Goal: Task Accomplishment & Management: Manage account settings

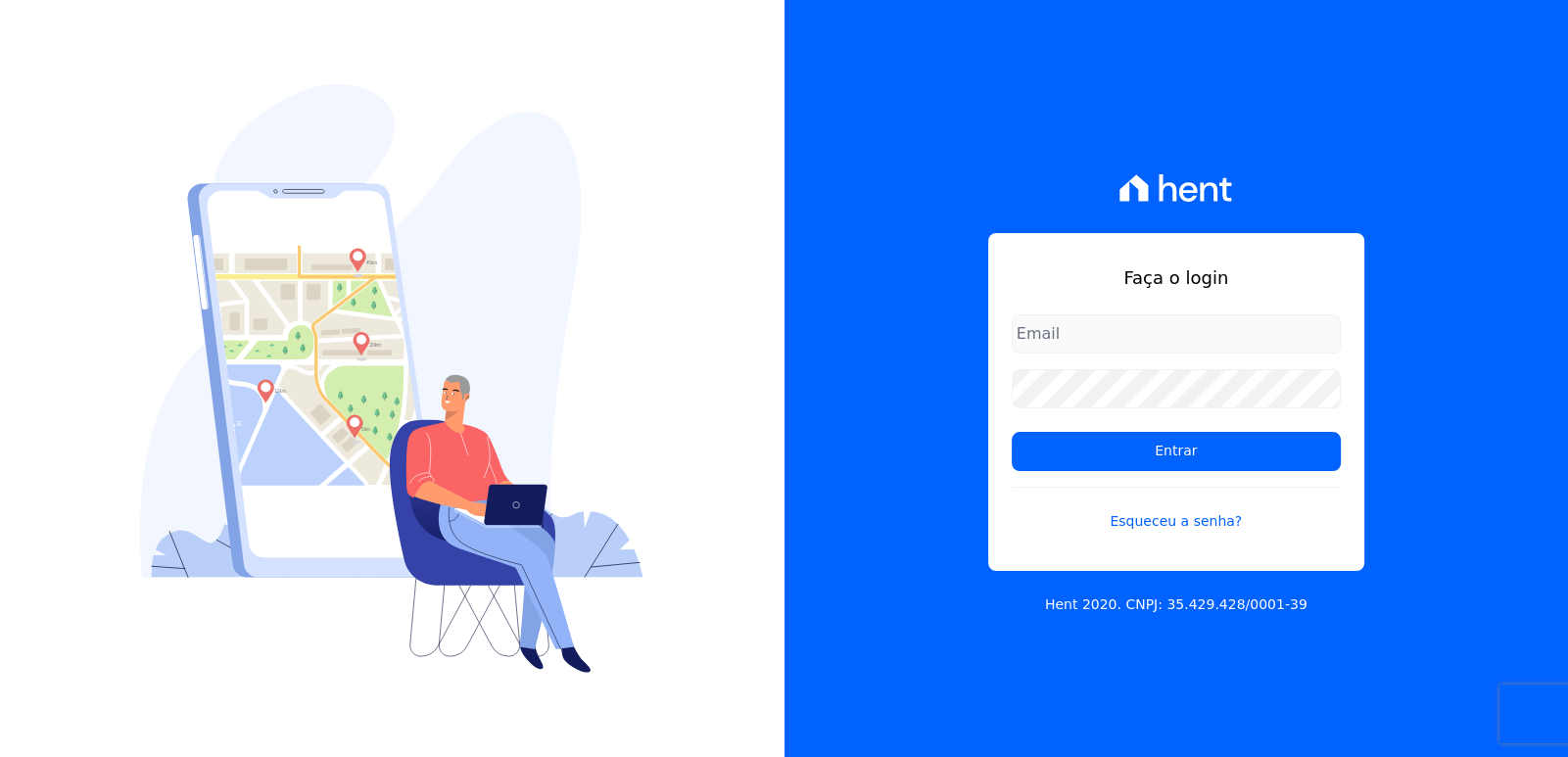
click at [1339, 124] on div "Faça o login Entrar Esqueceu a senha? Hent 2020. CNPJ: 35.429.428/0001-39" at bounding box center [1177, 378] width 785 height 757
type input "bieldoro@gmail.com"
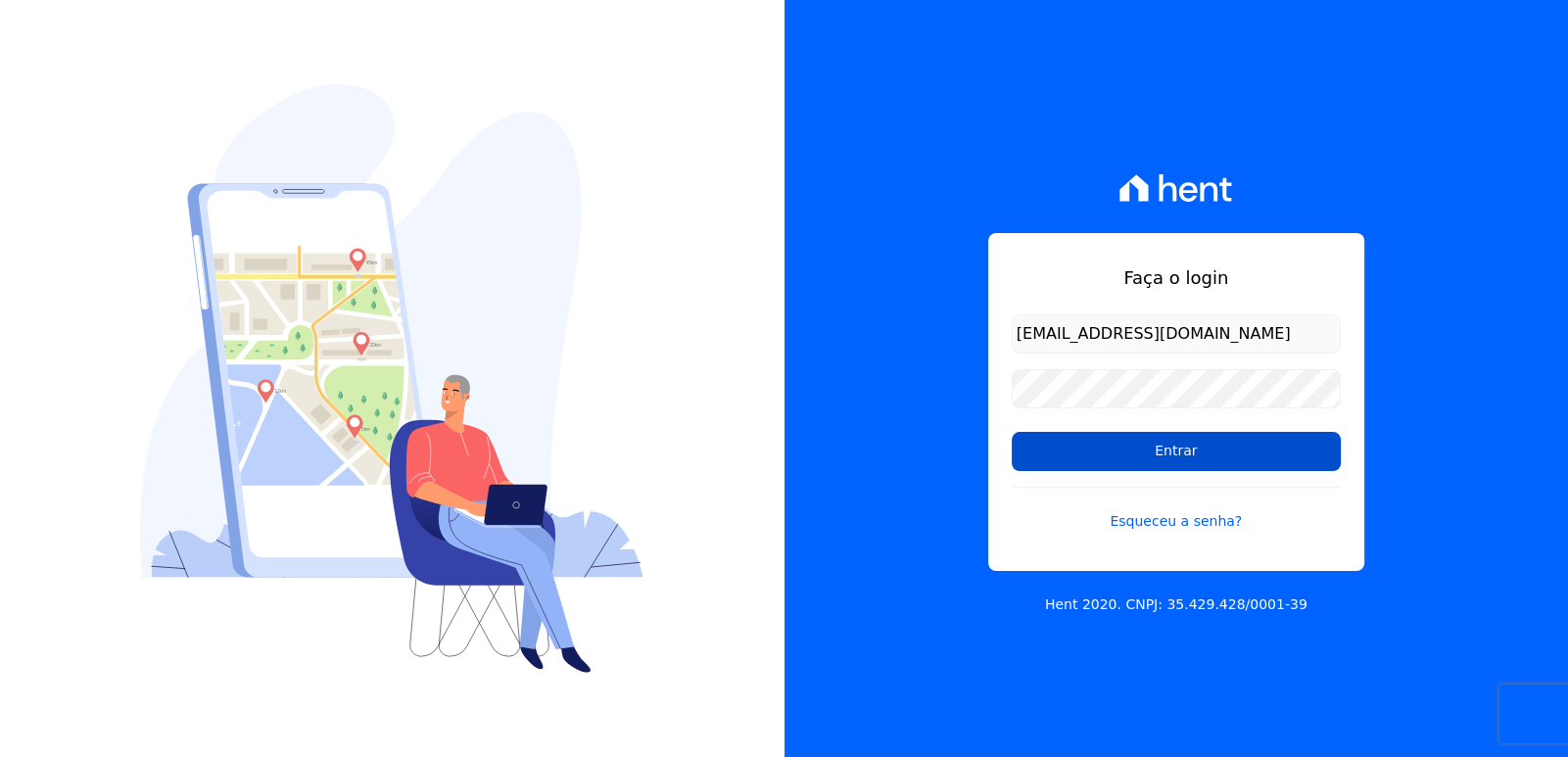
click at [1236, 443] on input "Entrar" at bounding box center [1176, 451] width 330 height 39
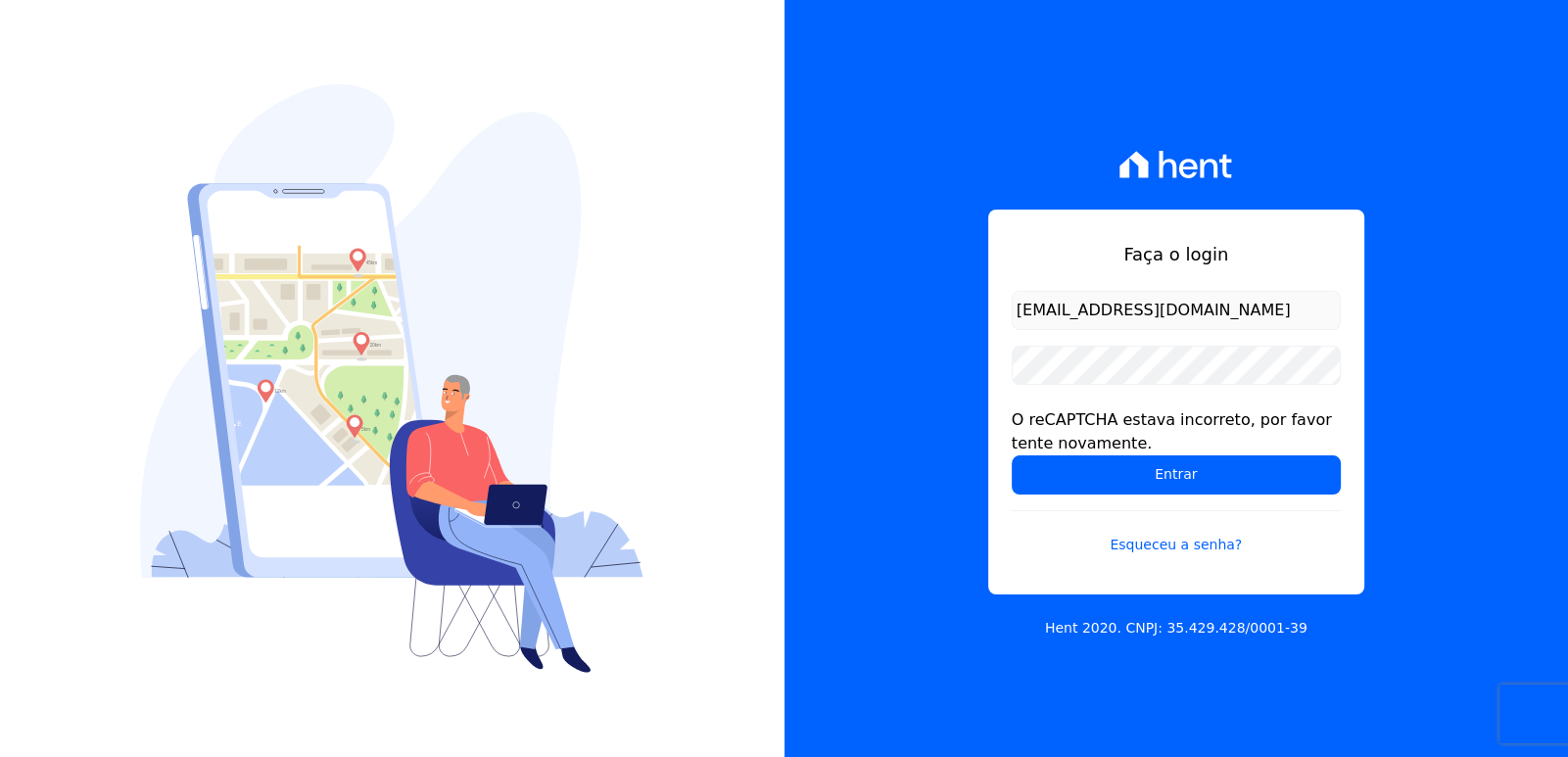
click at [1430, 386] on div "Faça o login [EMAIL_ADDRESS][DOMAIN_NAME] O reCAPTCHA estava incorreto, por fav…" at bounding box center [1177, 378] width 785 height 757
click at [1161, 467] on input "Entrar" at bounding box center [1176, 474] width 330 height 39
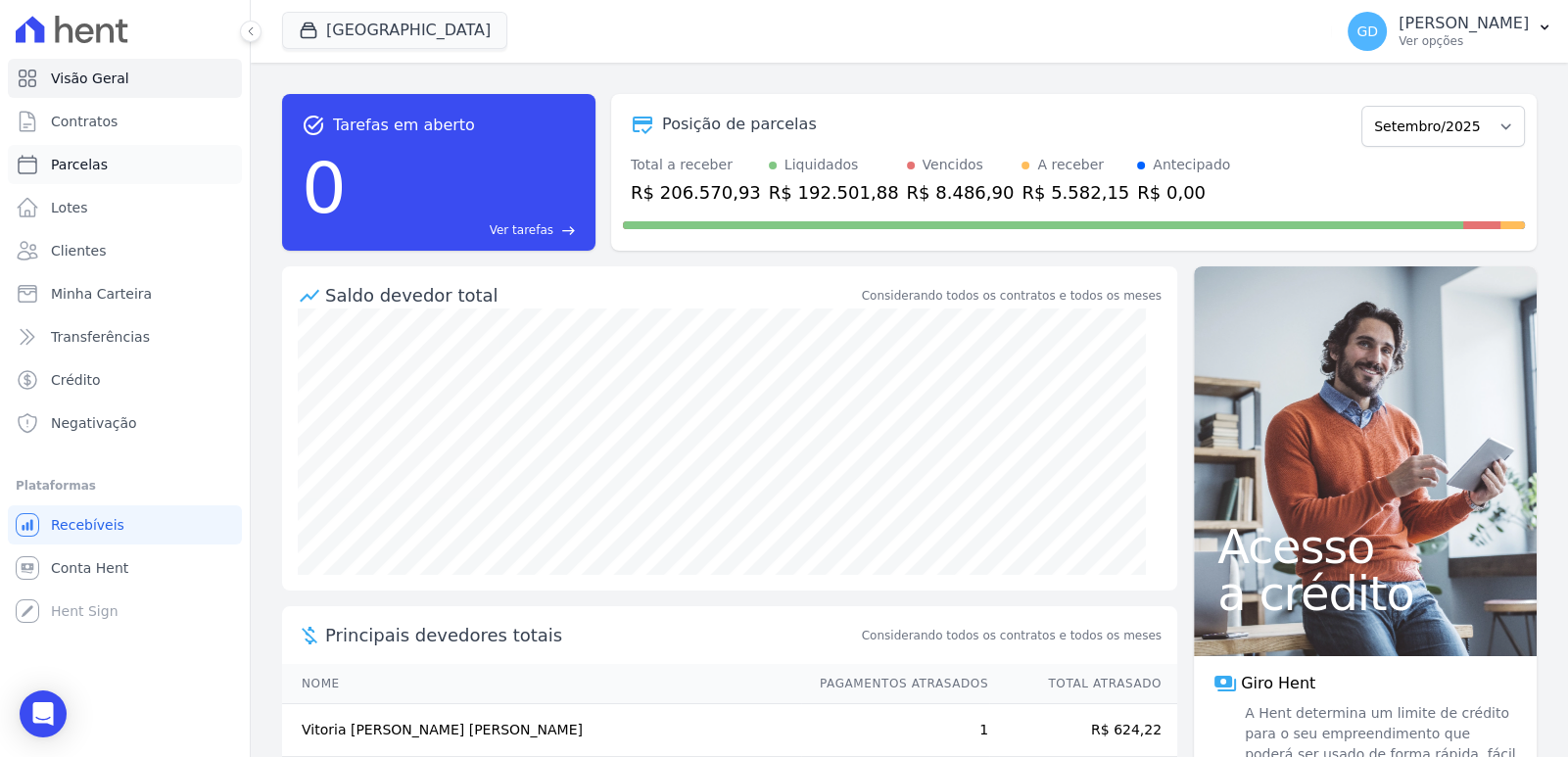
click at [91, 168] on span "Parcelas" at bounding box center [79, 165] width 57 height 20
select select
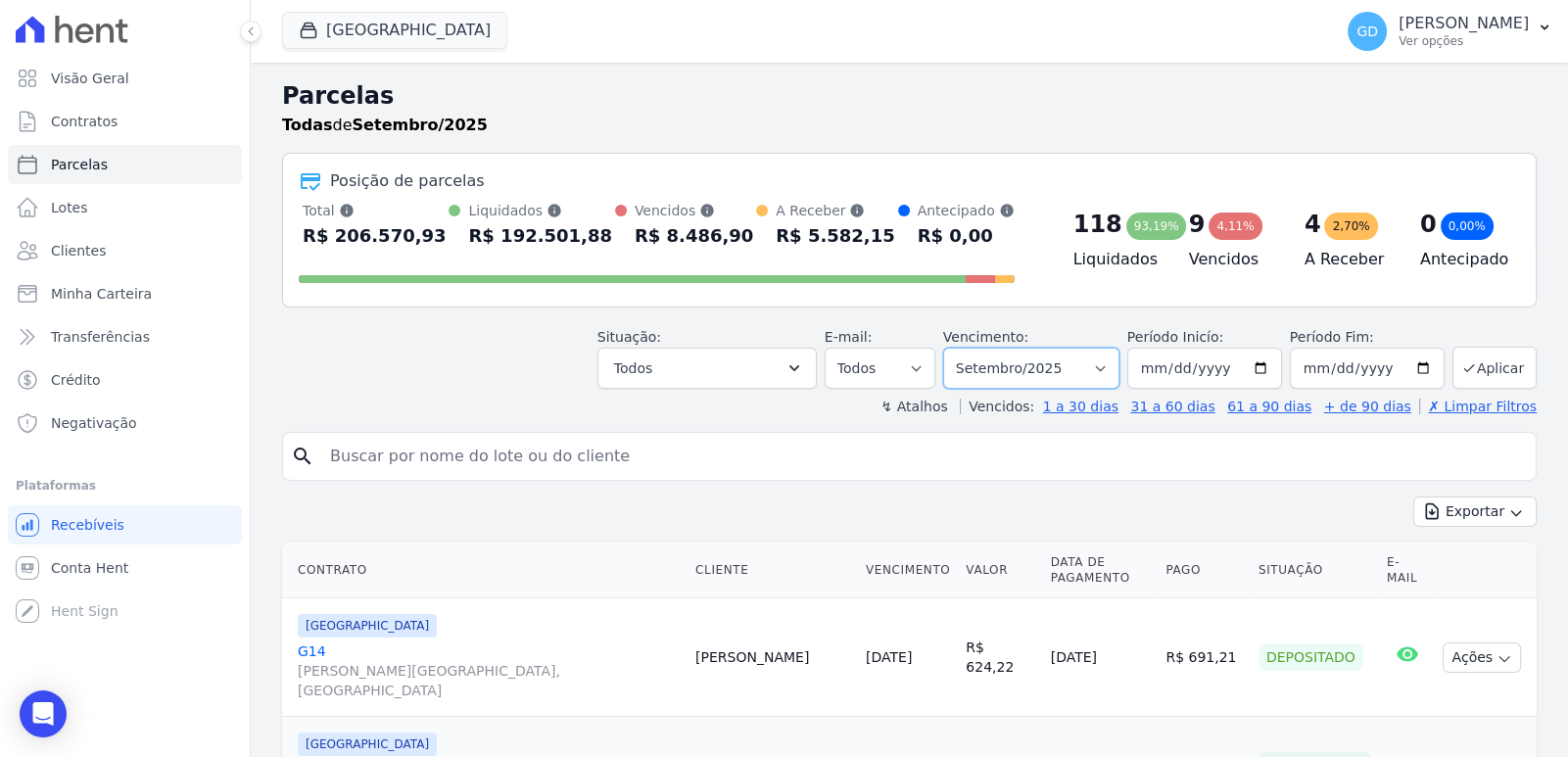
click at [1104, 367] on select "Filtrar por período ──────── Todos os meses Novembro/2024 Dezembro/2024 Janeiro…" at bounding box center [1032, 368] width 177 height 41
select select "08/2025"
click at [958, 348] on select "Filtrar por período ──────── Todos os meses Novembro/2024 Dezembro/2024 Janeiro…" at bounding box center [1032, 368] width 177 height 41
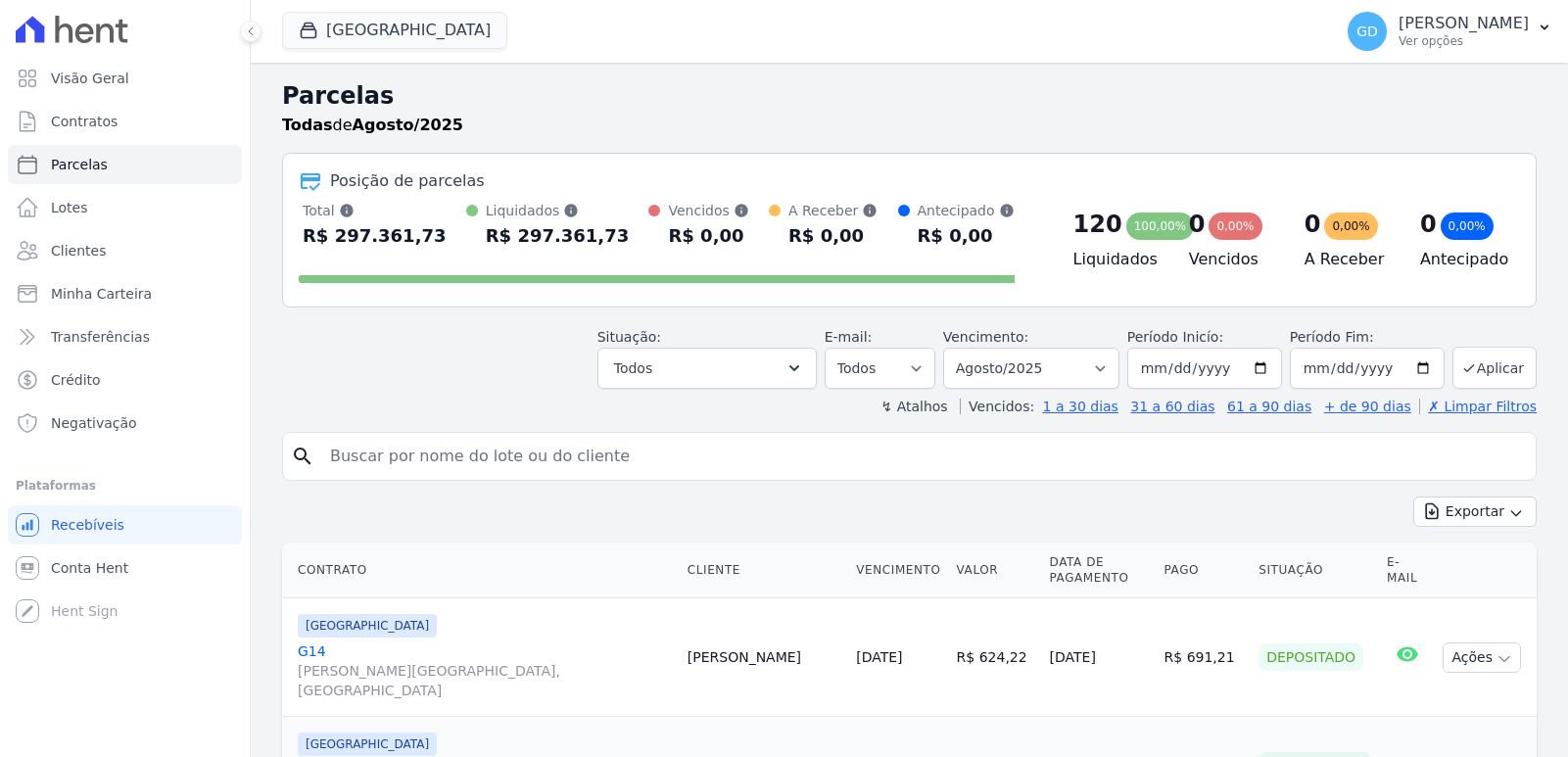
select select
click at [804, 359] on icon "button" at bounding box center [795, 369] width 20 height 20
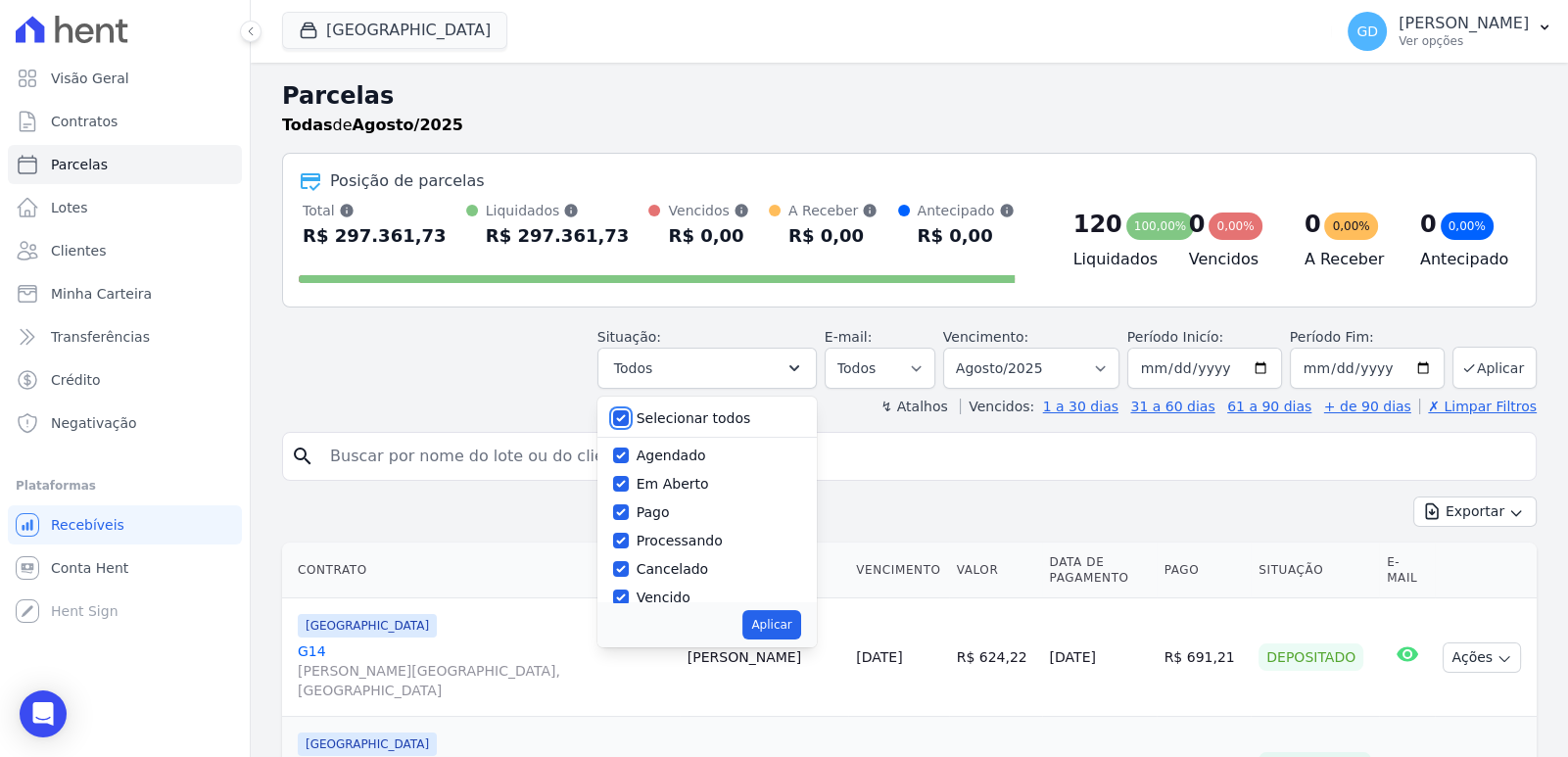
click at [629, 416] on input "Selecionar todos" at bounding box center [621, 418] width 16 height 16
checkbox input "false"
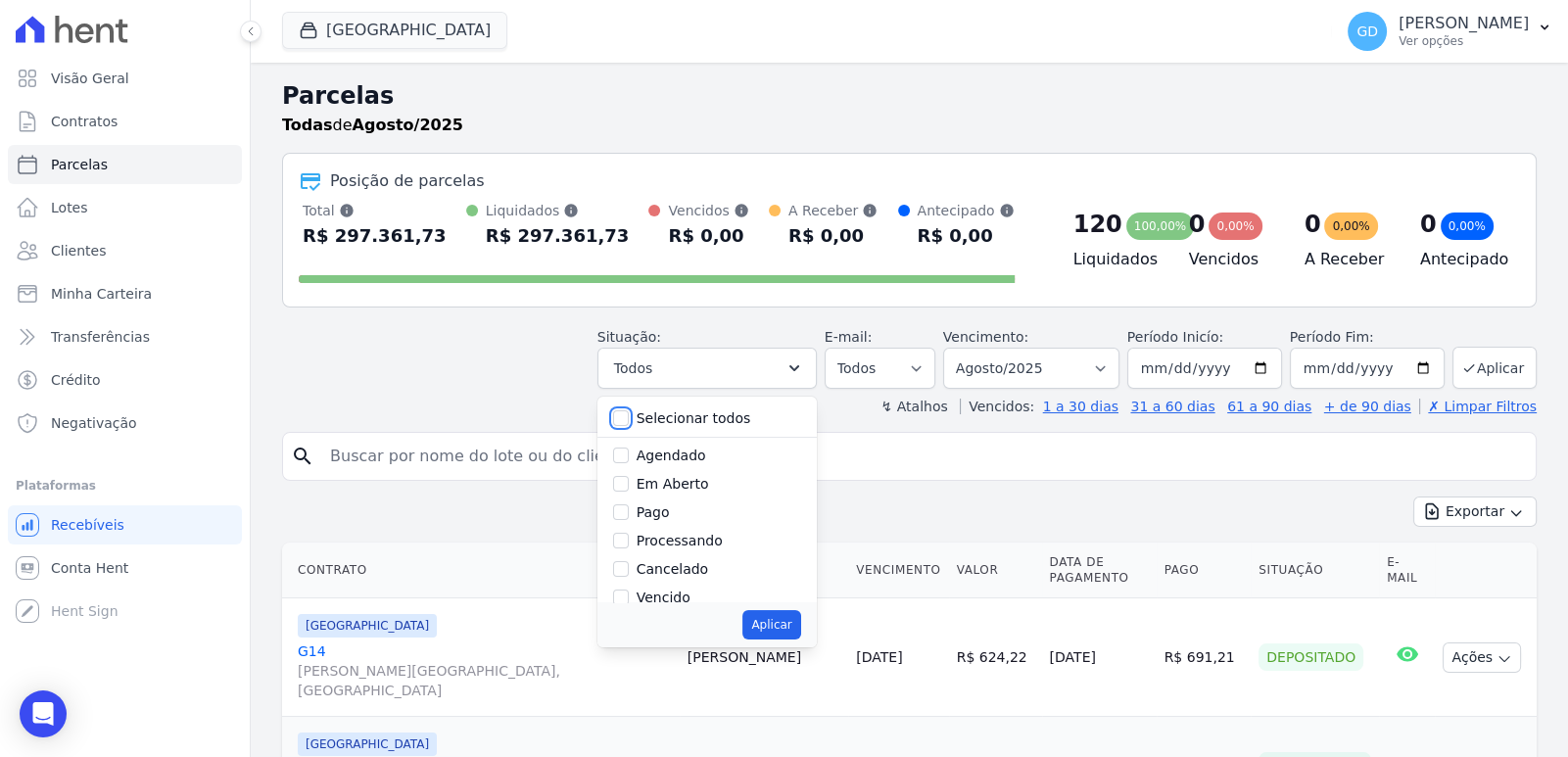
checkbox input "false"
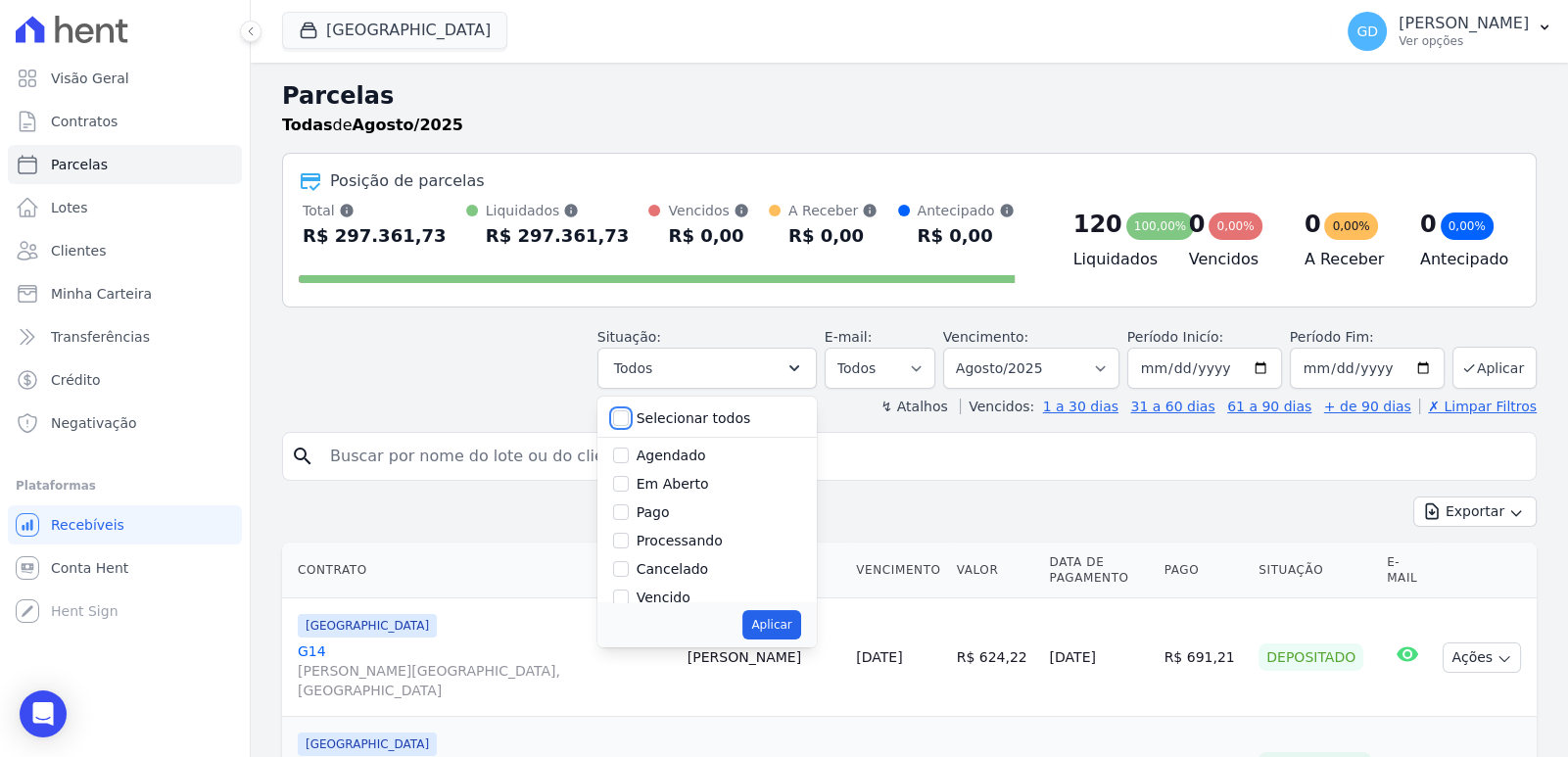
checkbox input "false"
click at [629, 557] on input "Depositado" at bounding box center [621, 557] width 16 height 16
checkbox input "true"
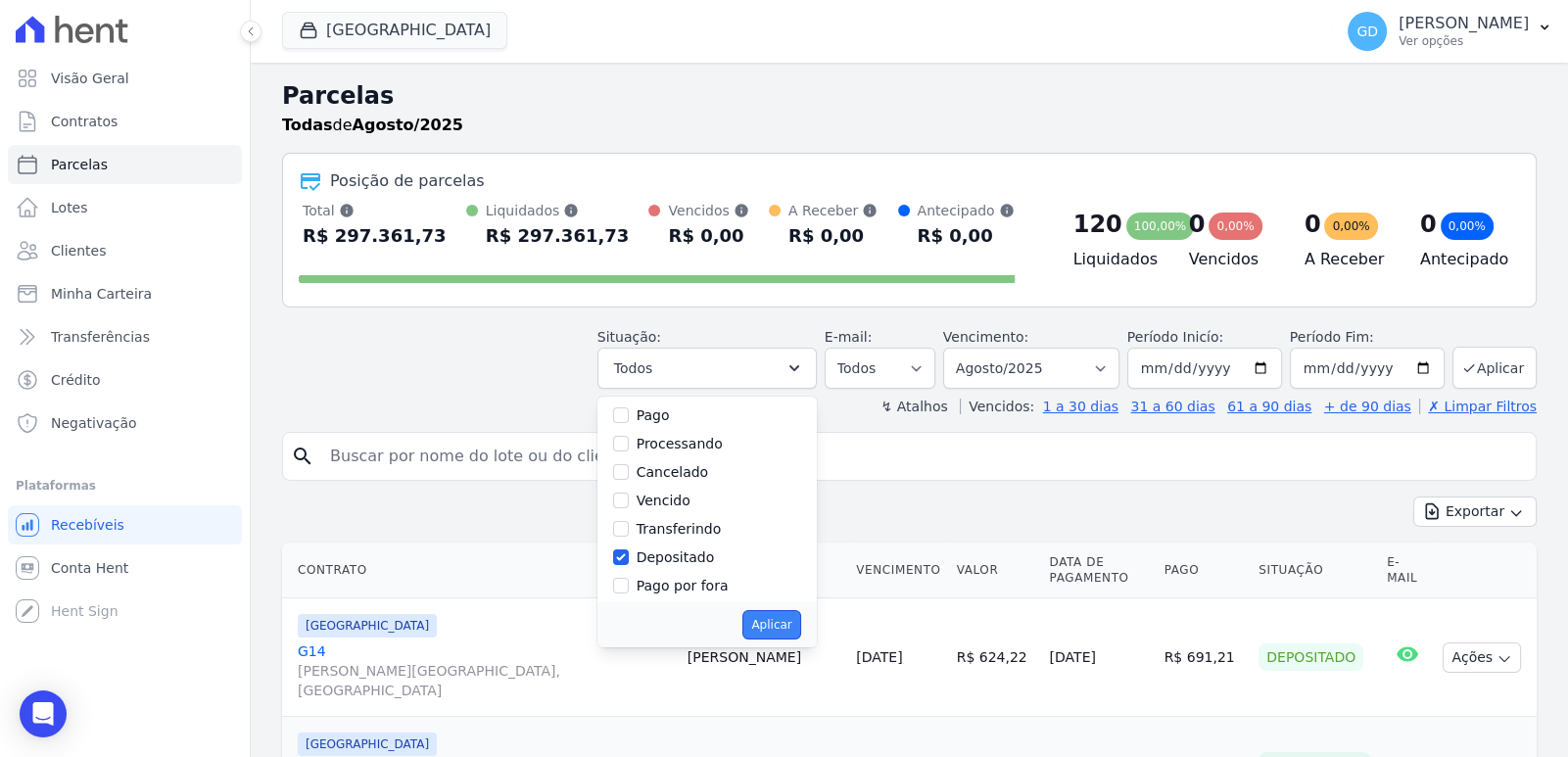
click at [800, 635] on button "Aplicar" at bounding box center [771, 624] width 58 height 29
select select "deposited"
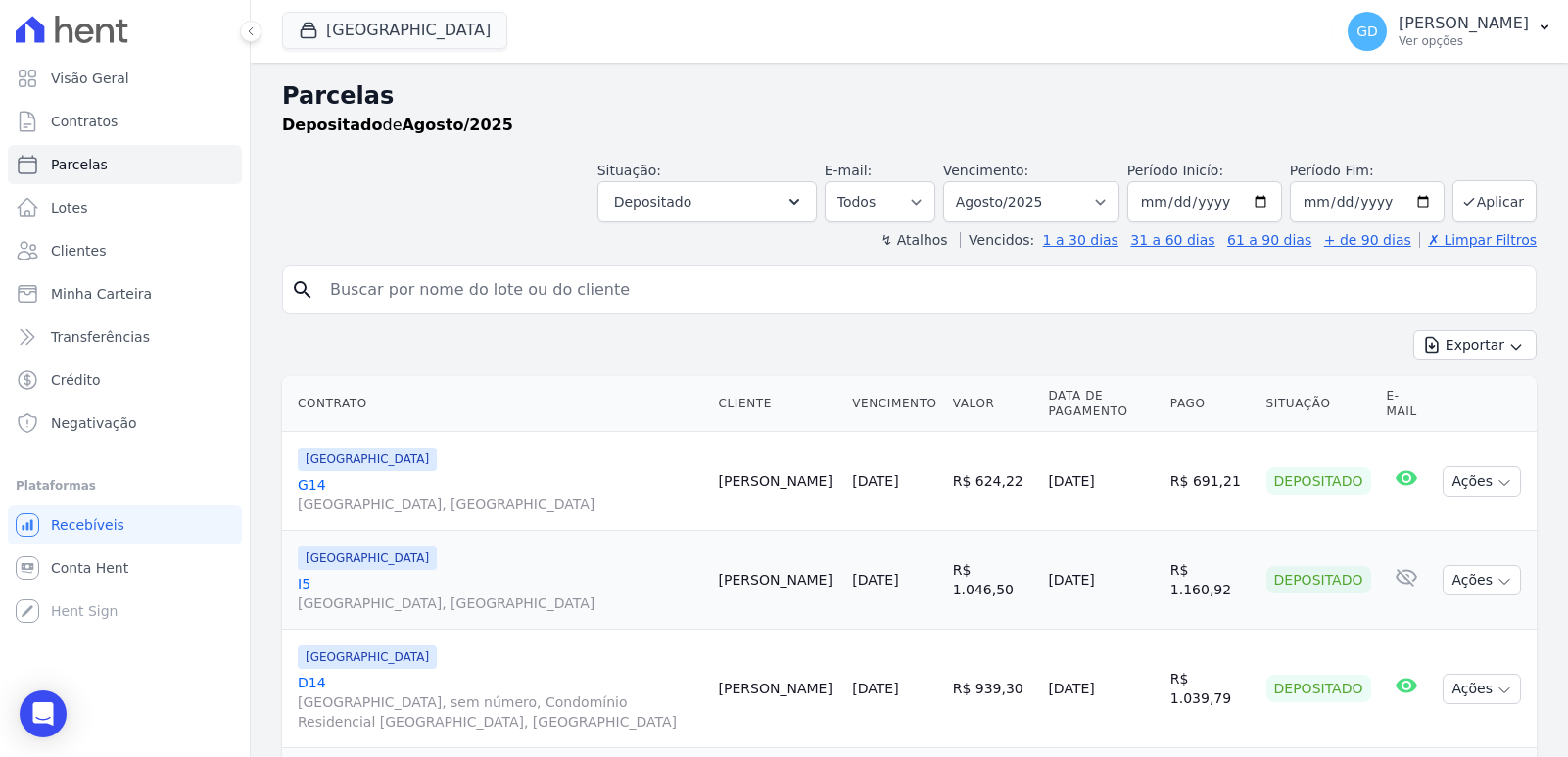
select select
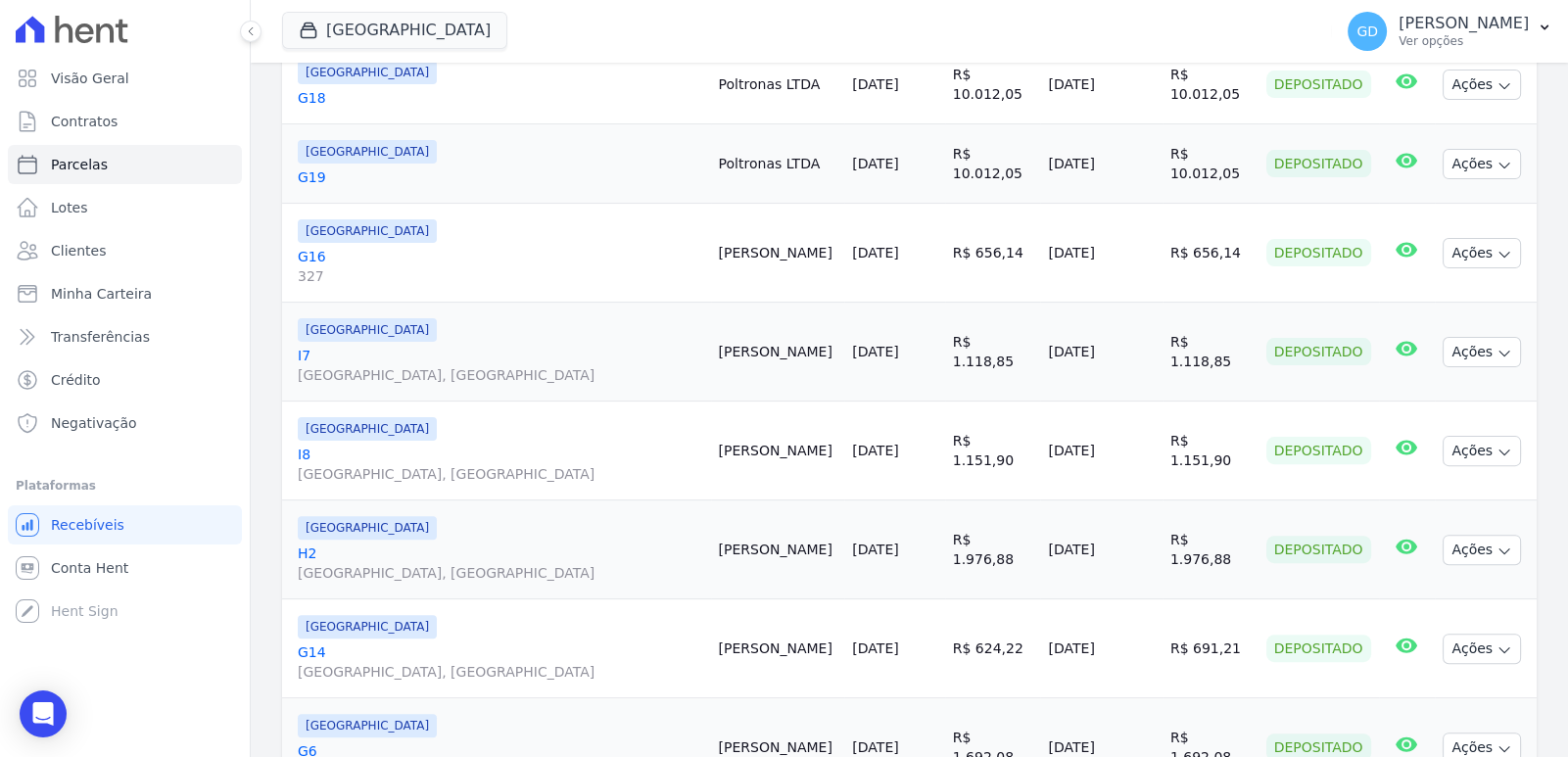
scroll to position [195, 0]
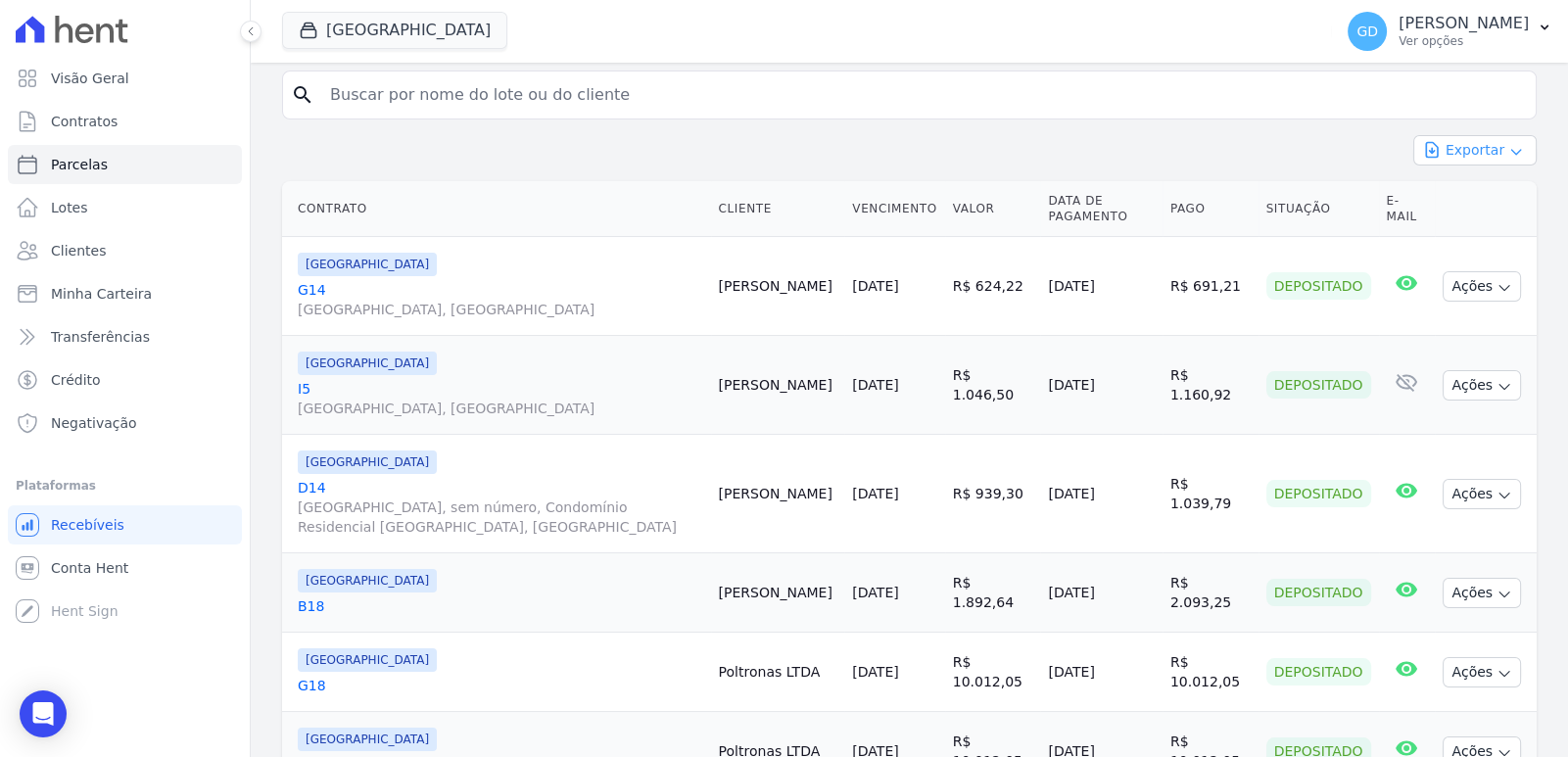
click at [1508, 152] on icon "button" at bounding box center [1516, 152] width 16 height 16
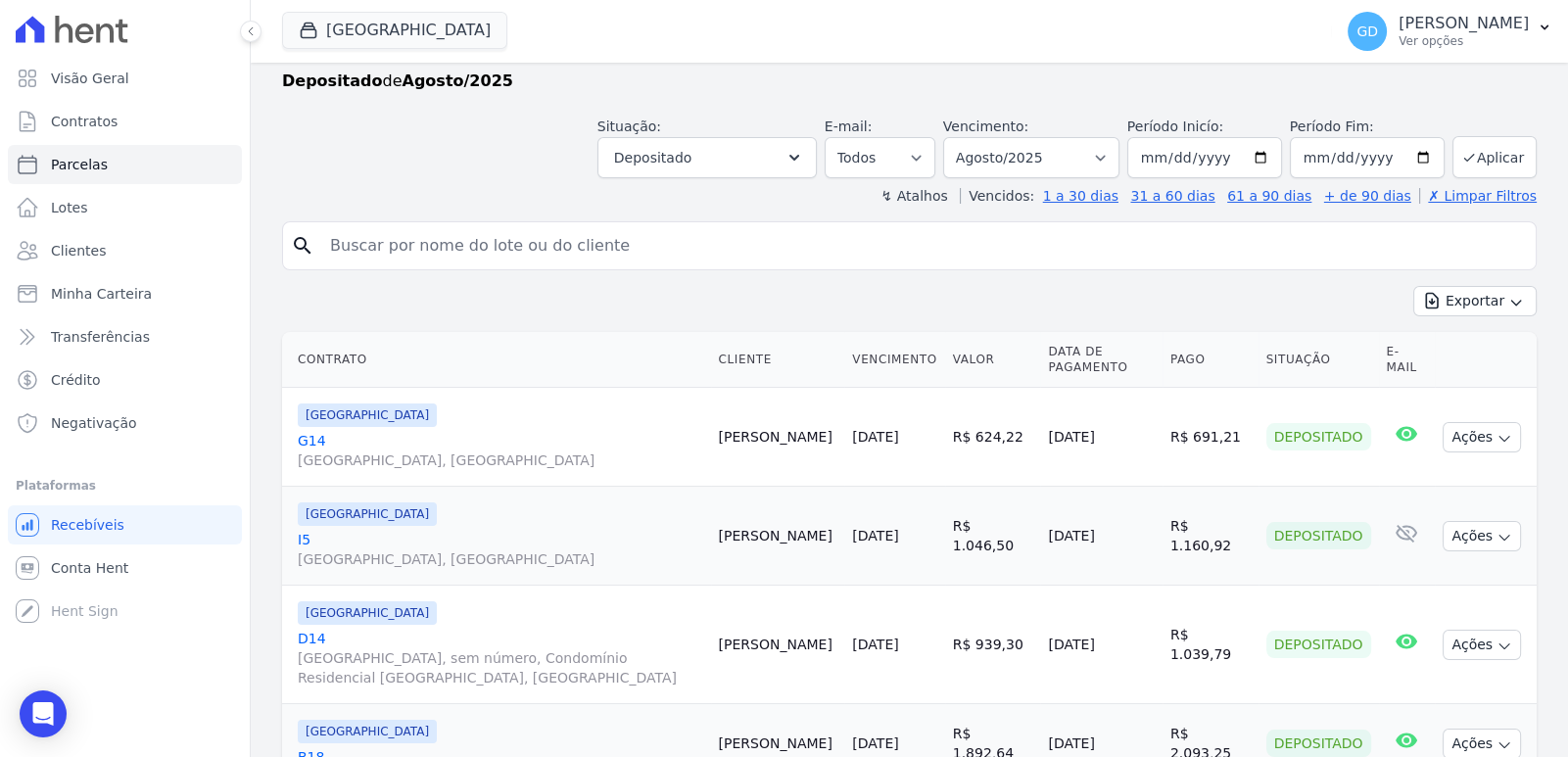
scroll to position [0, 0]
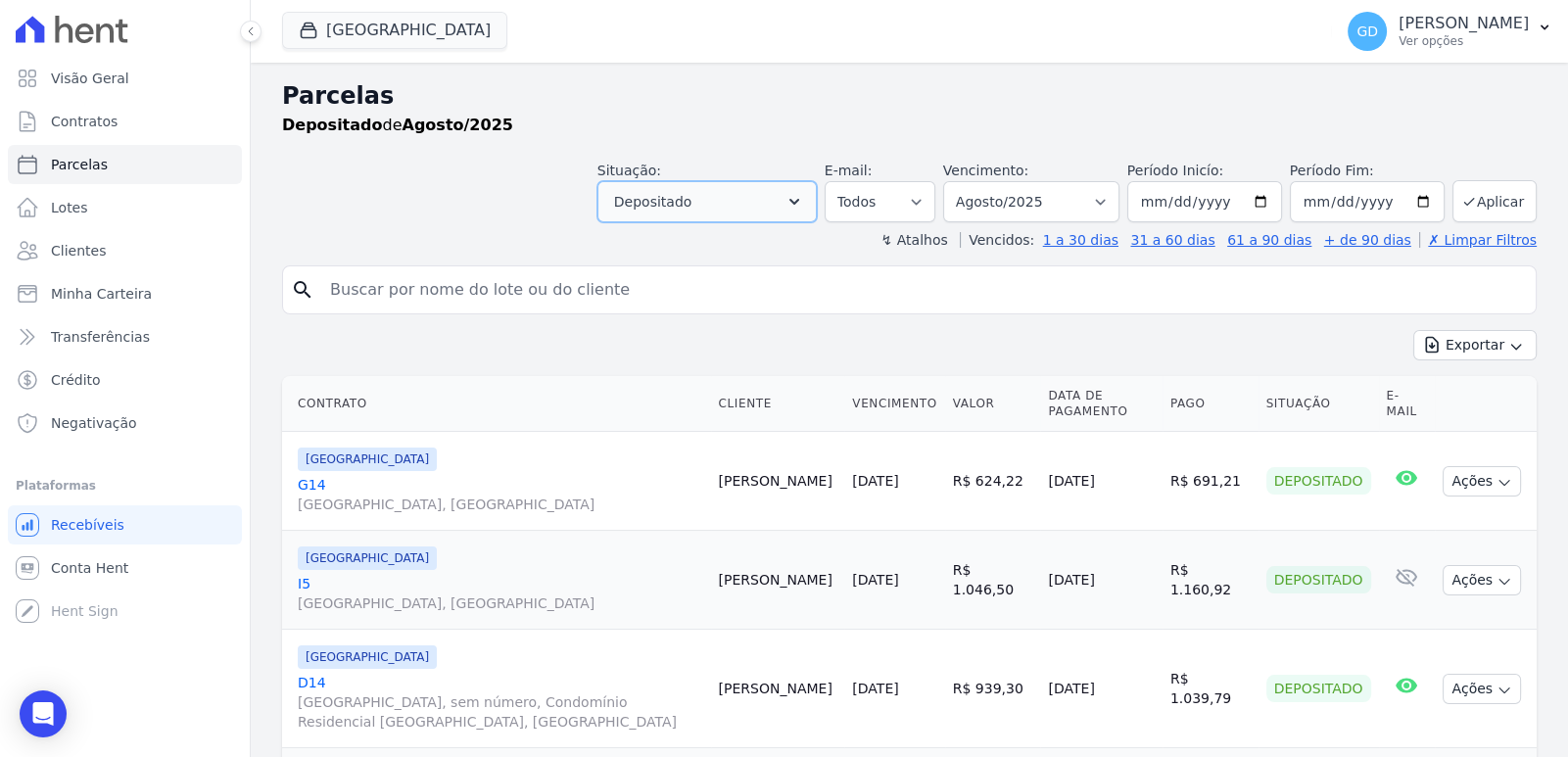
click at [786, 209] on button "Depositado" at bounding box center [707, 201] width 220 height 41
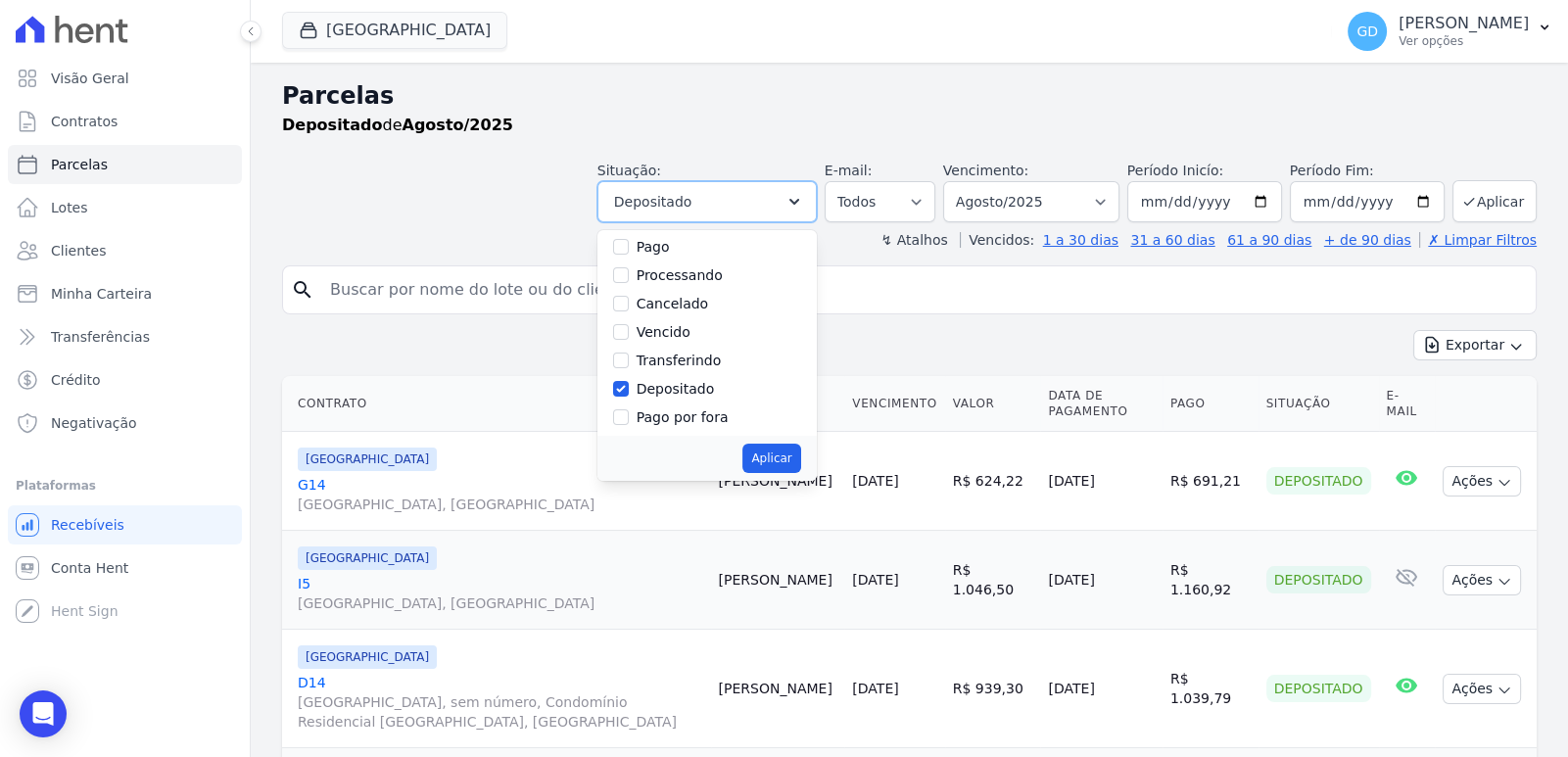
scroll to position [130, 0]
click at [629, 357] on input "Depositado" at bounding box center [621, 358] width 16 height 16
checkbox input "false"
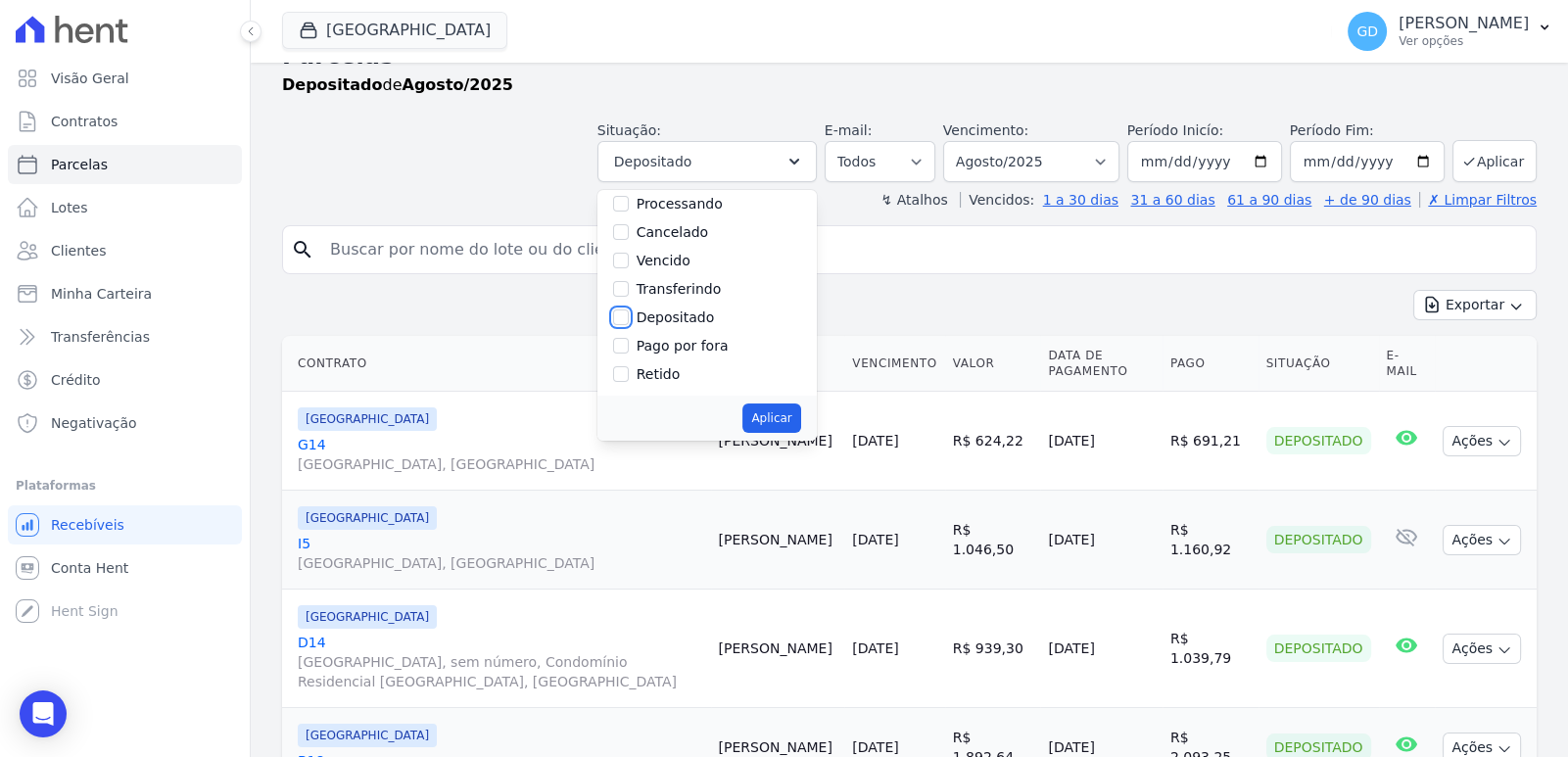
scroll to position [97, 0]
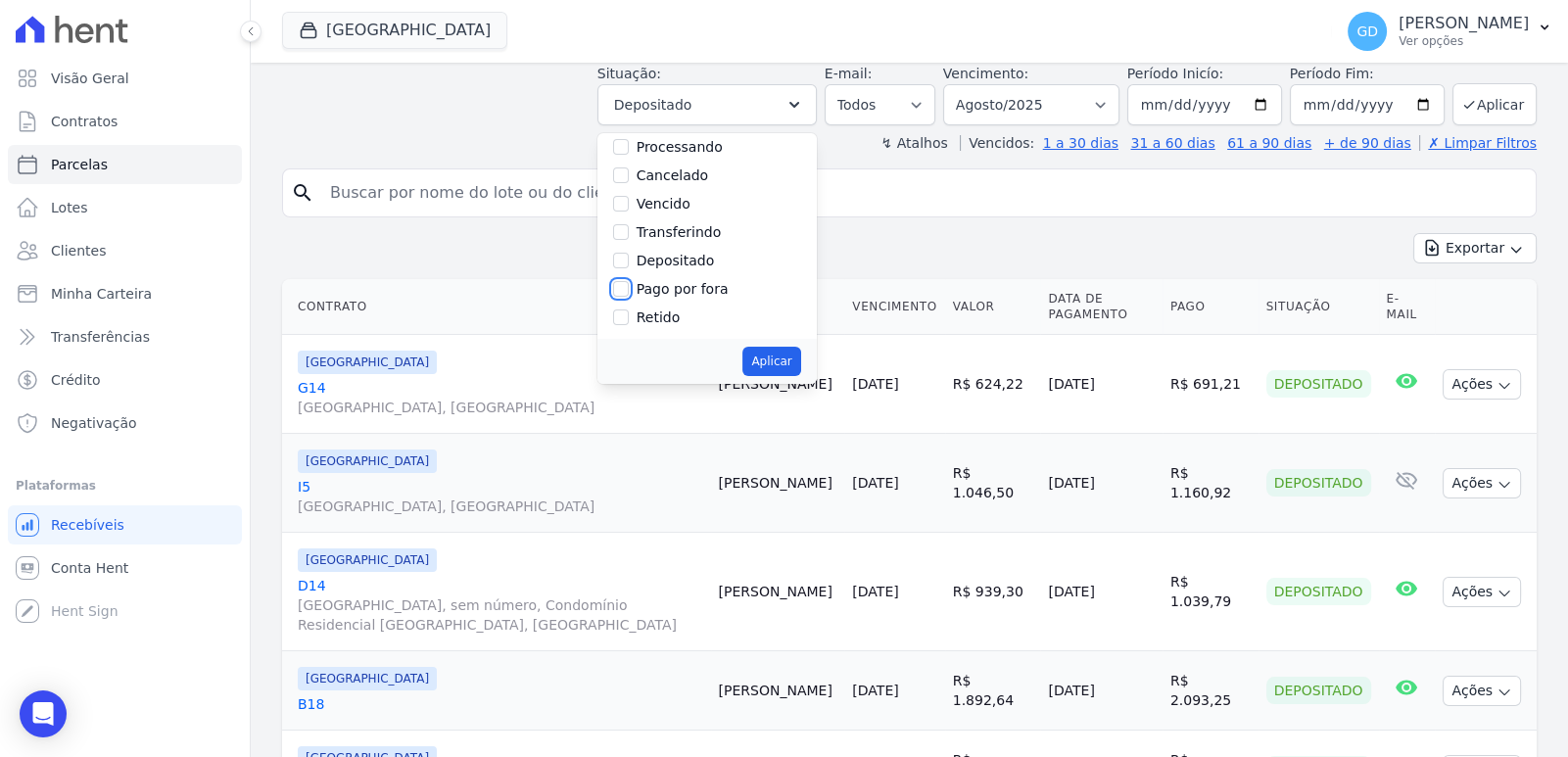
click at [629, 287] on input "Pago por fora" at bounding box center [621, 289] width 16 height 16
checkbox input "true"
click at [784, 364] on button "Aplicar" at bounding box center [771, 361] width 58 height 29
select select "paid_externally"
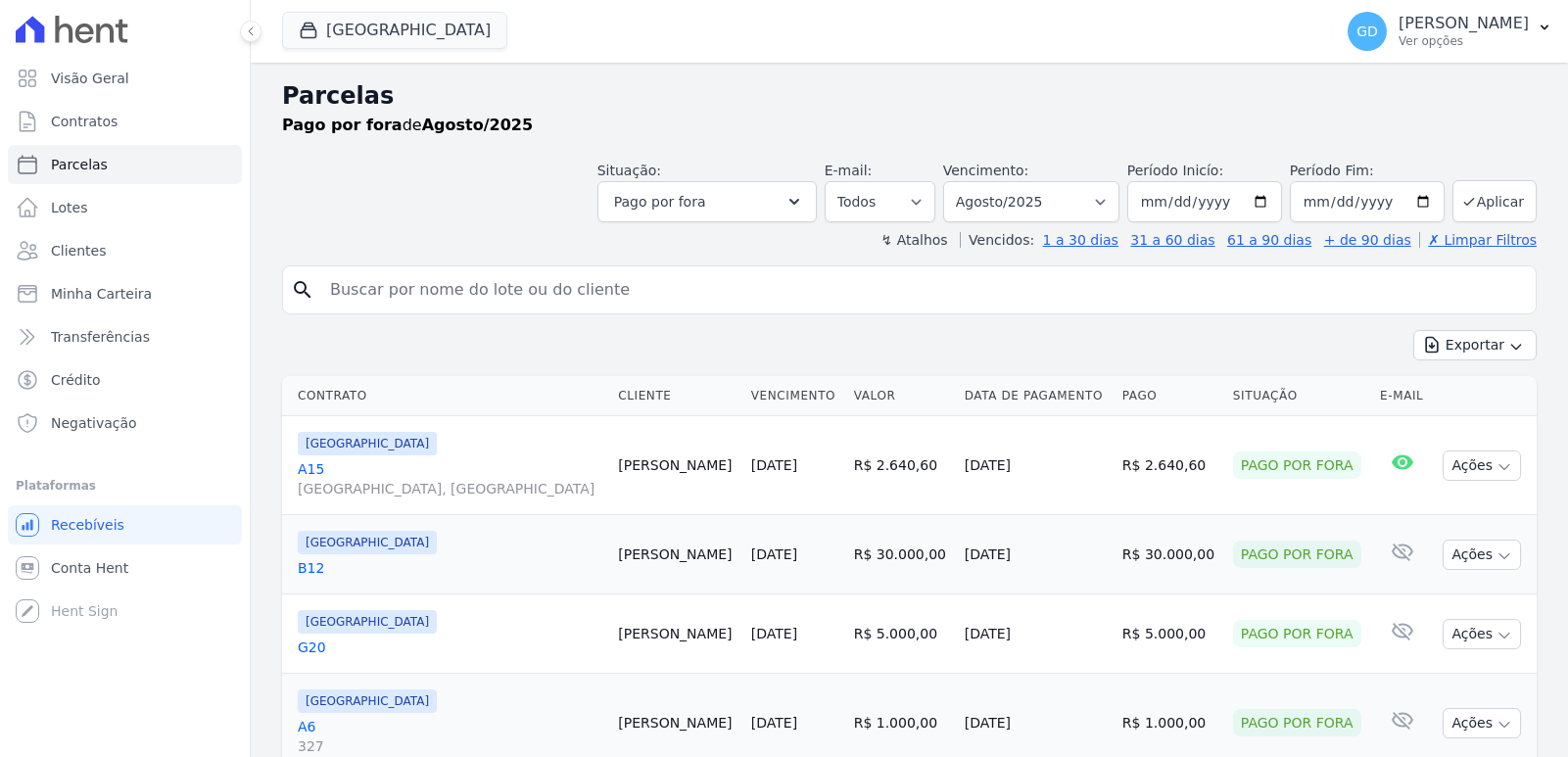
select select
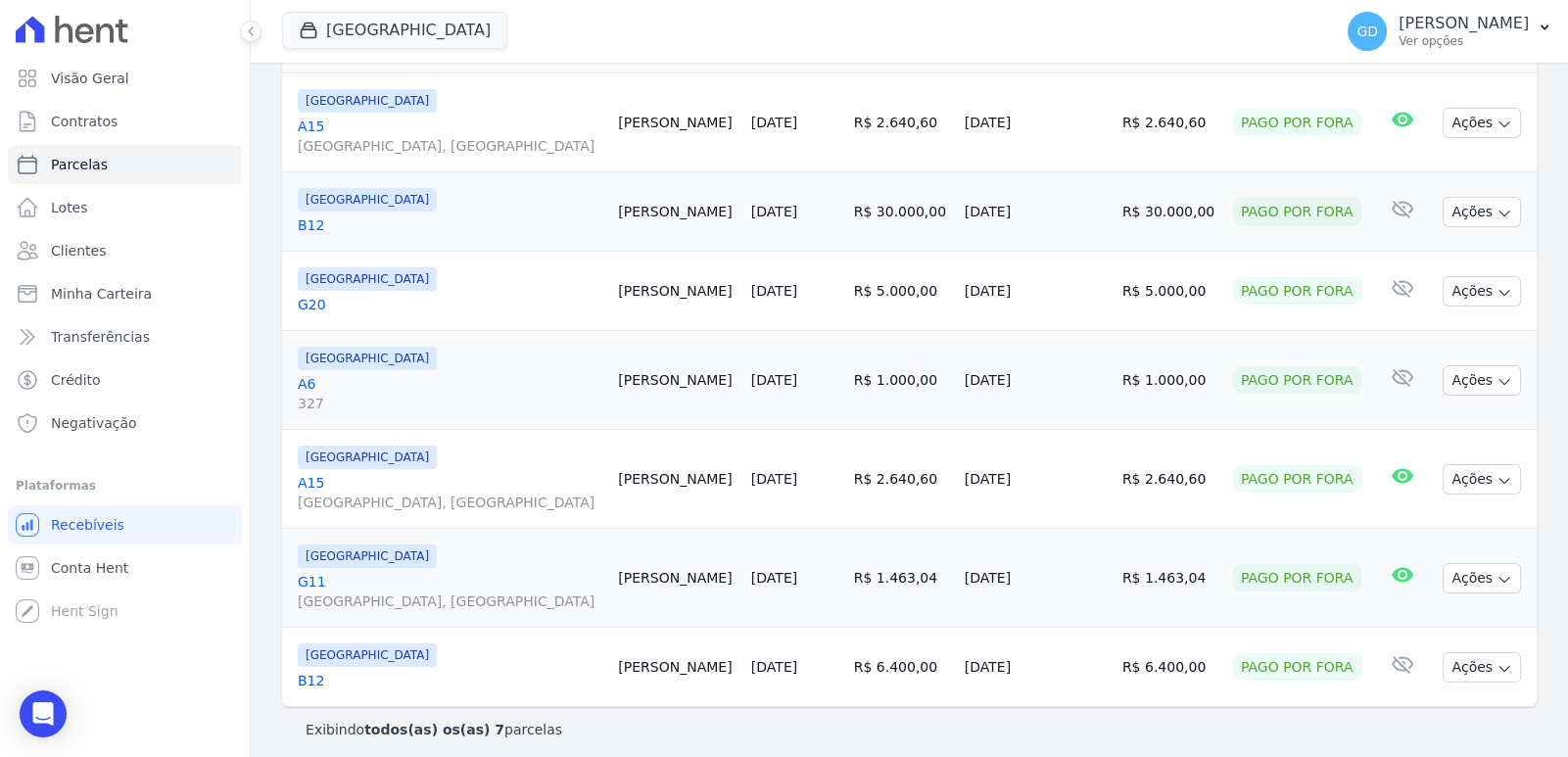
scroll to position [349, 0]
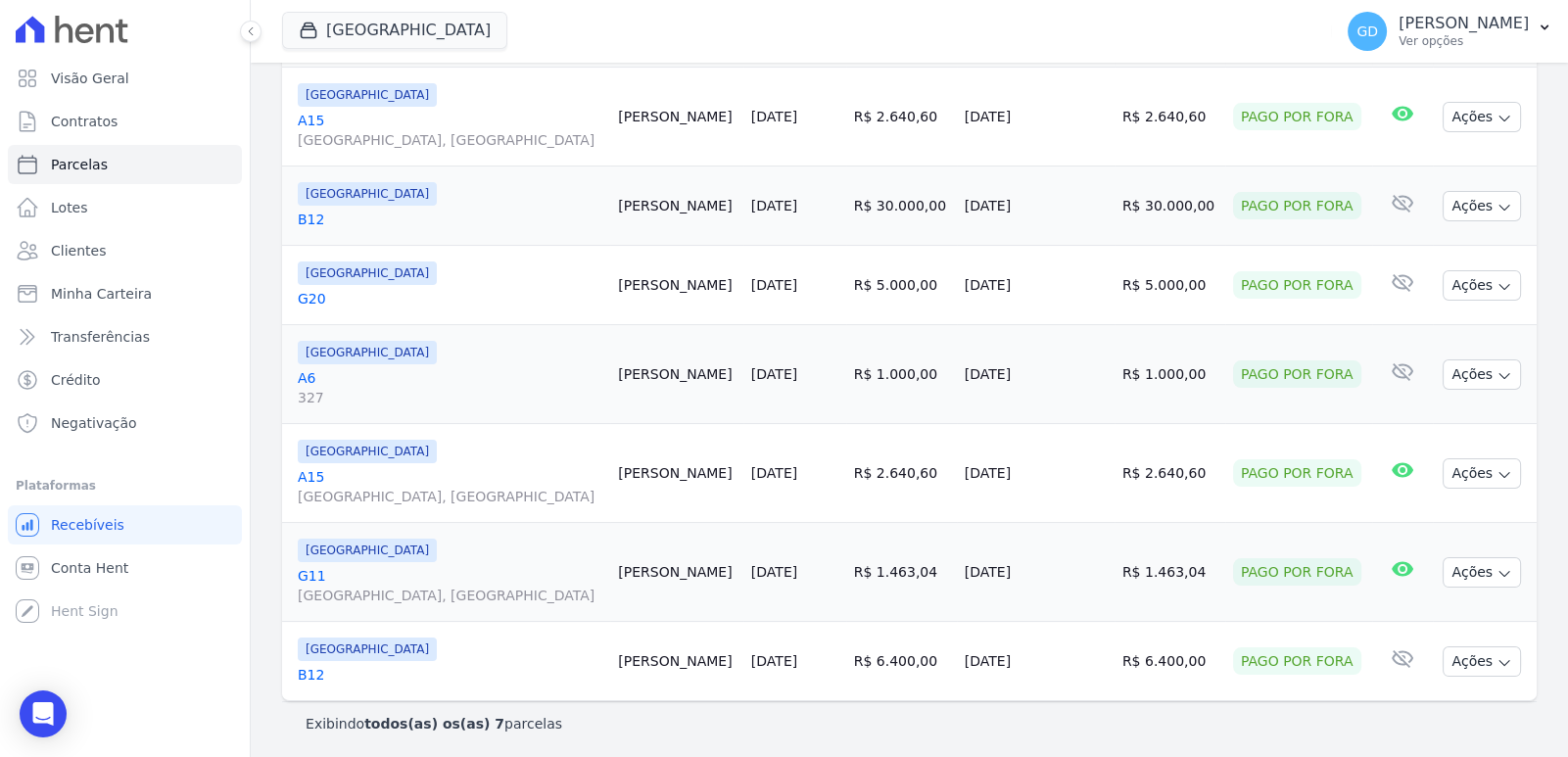
drag, startPoint x: 758, startPoint y: 654, endPoint x: 815, endPoint y: 654, distance: 57.0
click at [814, 654] on td "[DATE]" at bounding box center [794, 661] width 103 height 79
click at [1046, 674] on td "[DATE]" at bounding box center [1036, 661] width 158 height 79
drag, startPoint x: 1033, startPoint y: 663, endPoint x: 931, endPoint y: 675, distance: 102.7
click at [931, 675] on tr "[GEOGRAPHIC_DATA] B12 [PERSON_NAME] [DATE] R$ 6.400,00 [DATE] R$ 6.400,00 Pago …" at bounding box center [909, 661] width 1254 height 79
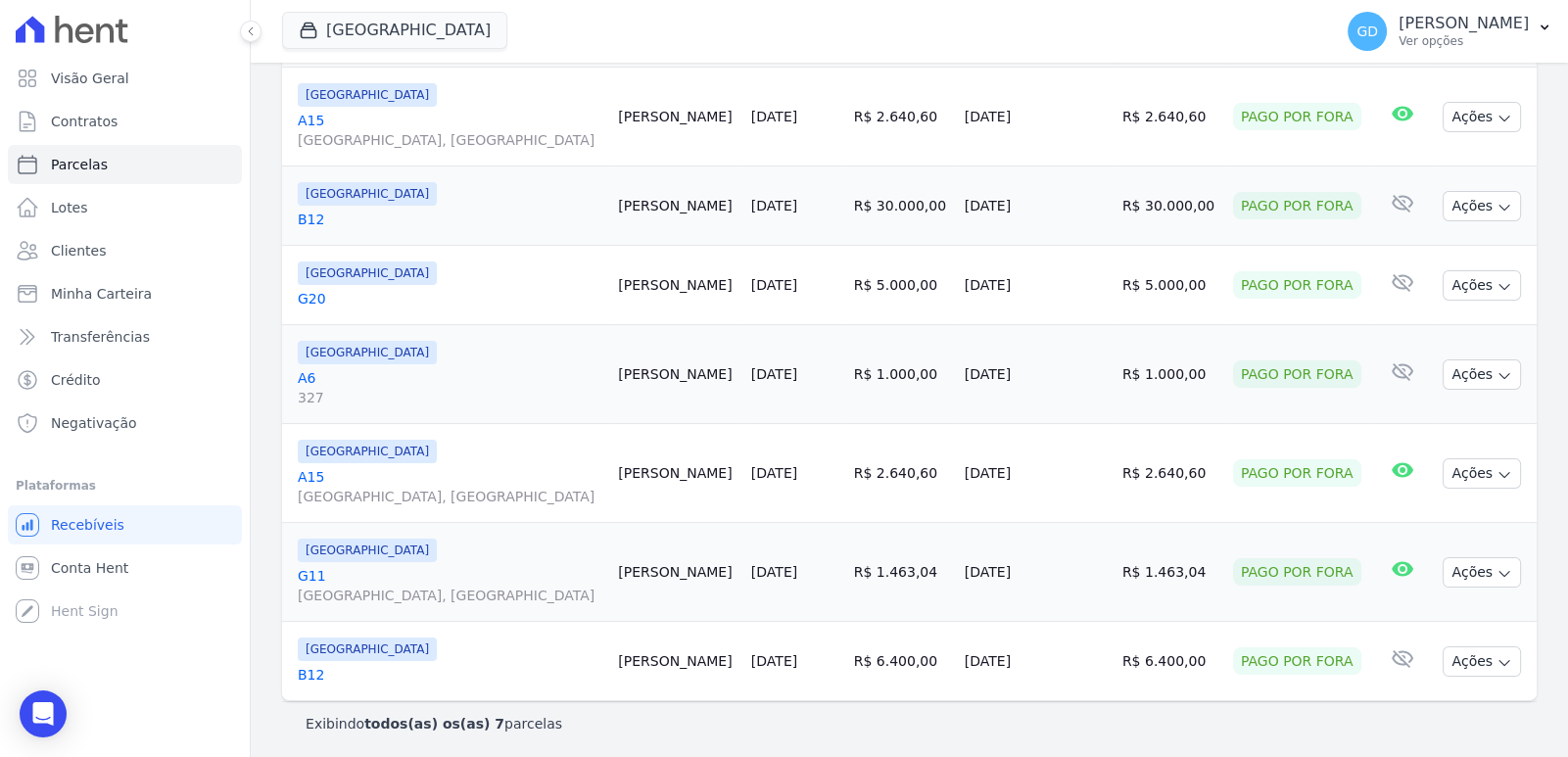
click at [1047, 634] on td "05/08/2025" at bounding box center [1036, 661] width 158 height 79
click at [1040, 612] on td "04/09/2025" at bounding box center [1036, 572] width 158 height 99
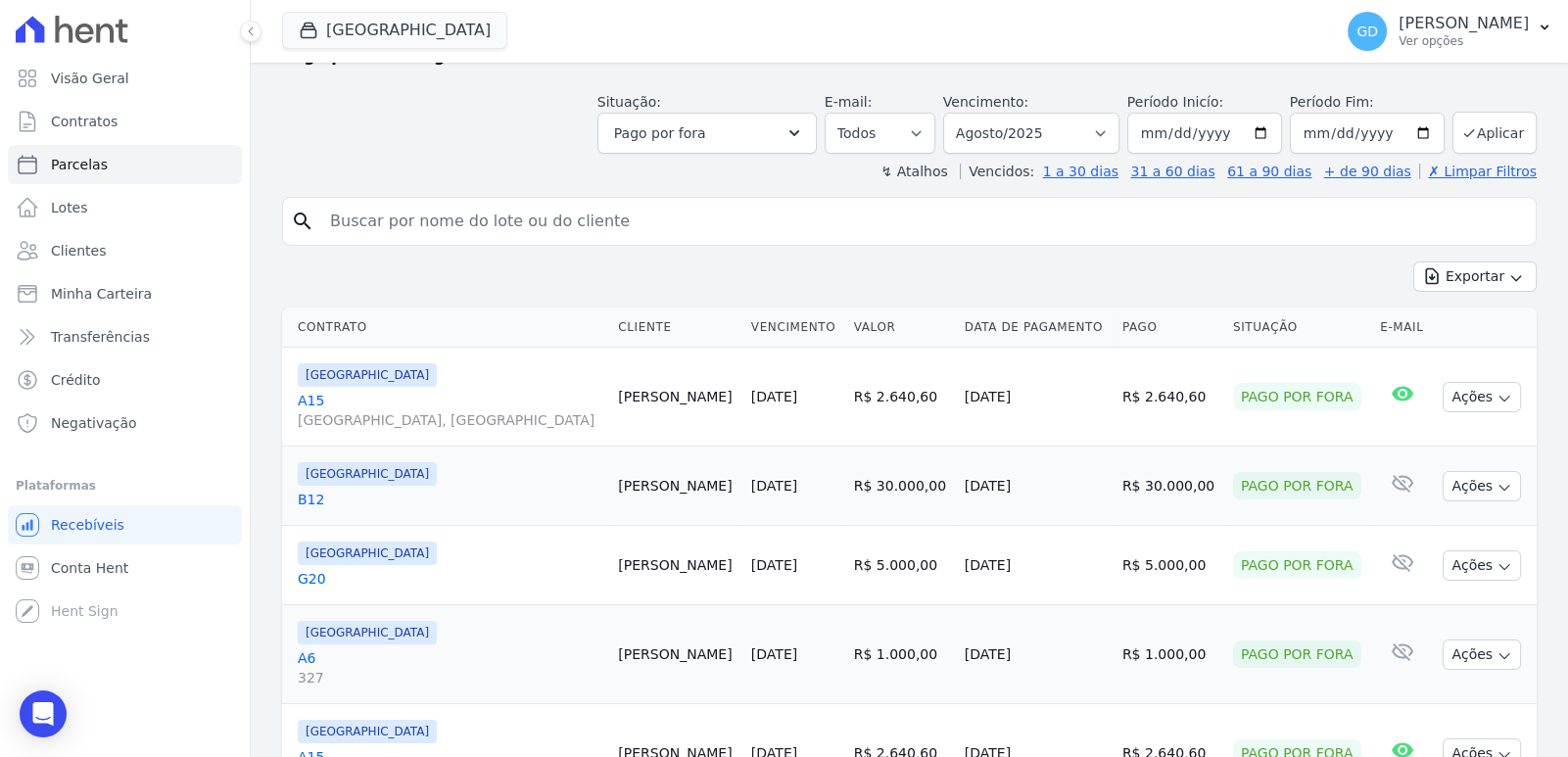
scroll to position [55, 0]
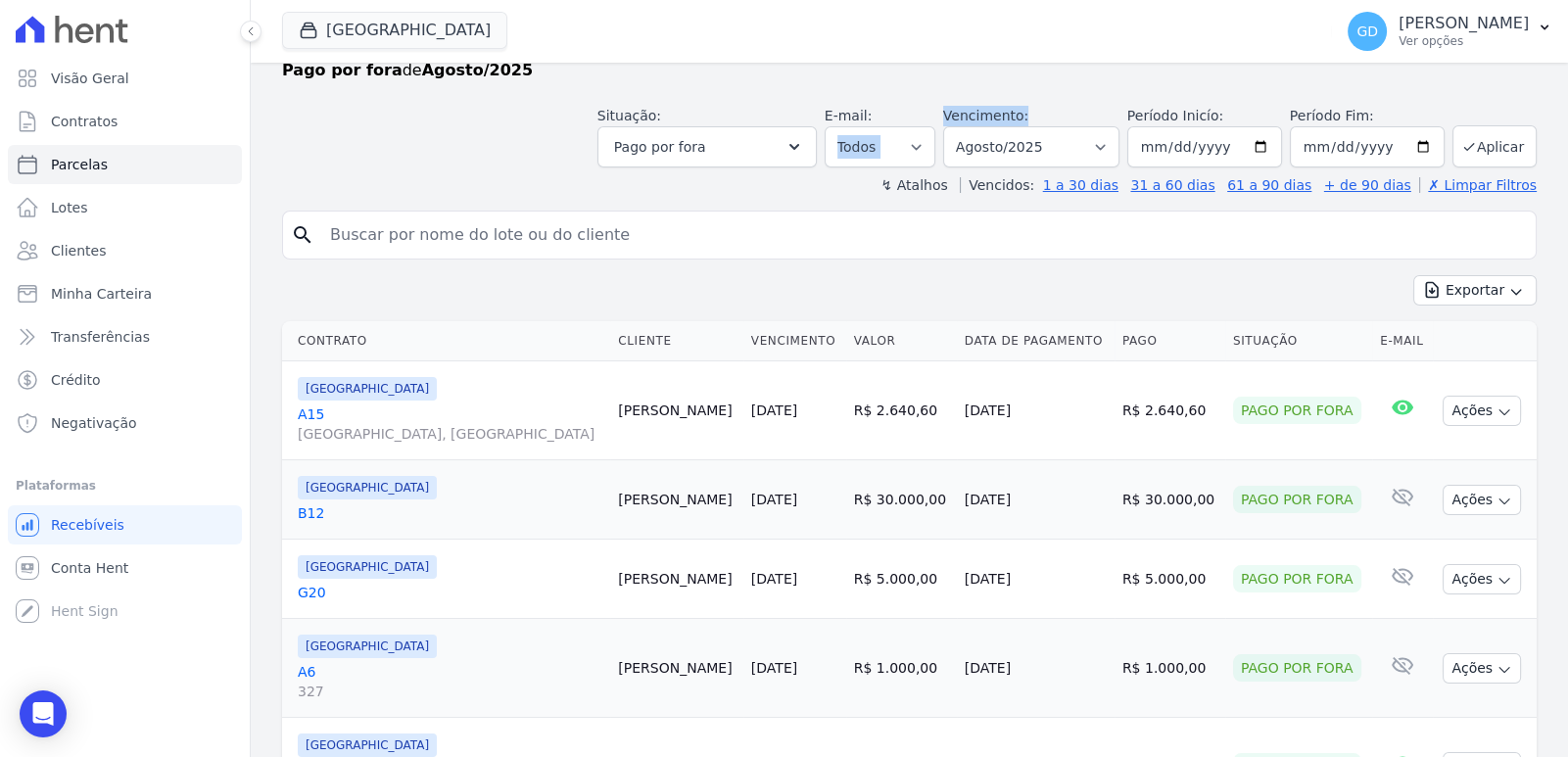
drag, startPoint x: 1054, startPoint y: 111, endPoint x: 952, endPoint y: 115, distance: 102.1
click at [951, 115] on div "Situação: Agendado Em Aberto Pago Processando Cancelado Vencido Transferindo De…" at bounding box center [1067, 137] width 940 height 62
click at [957, 112] on div "Situação: Agendado Em Aberto Pago Processando Cancelado Vencido Transferindo De…" at bounding box center [1067, 137] width 940 height 62
drag, startPoint x: 813, startPoint y: 336, endPoint x: 733, endPoint y: 332, distance: 80.1
click at [728, 332] on tr "Contrato Cliente Vencimento Valor Data de Pagamento Pago Situação E-mail" at bounding box center [909, 342] width 1254 height 40
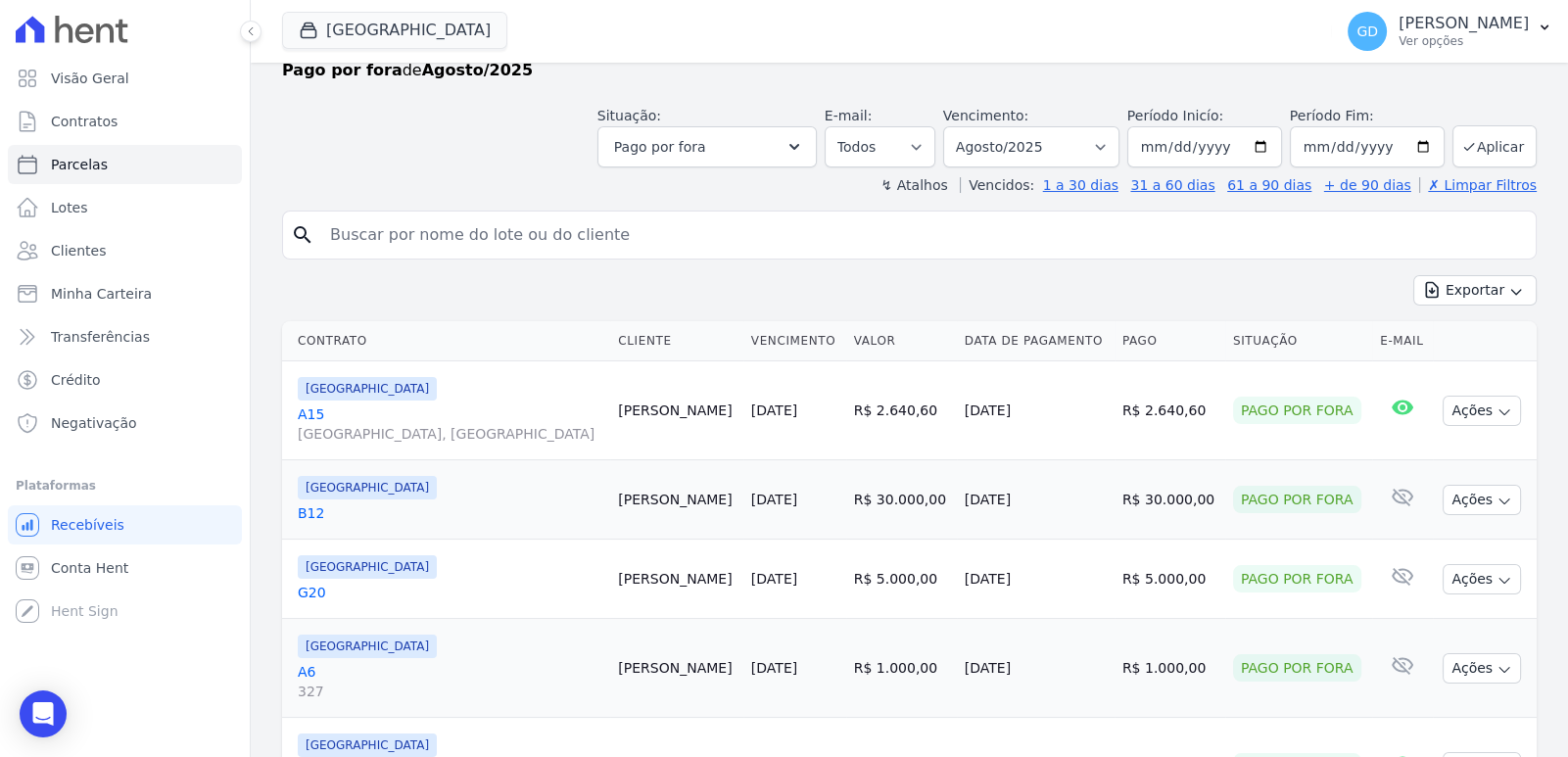
drag, startPoint x: 1020, startPoint y: 417, endPoint x: 945, endPoint y: 417, distance: 75.0
click at [957, 417] on td "04/08/2025" at bounding box center [1036, 410] width 158 height 99
click at [1063, 391] on td "04/08/2025" at bounding box center [1036, 410] width 158 height 99
click at [1475, 282] on button "Exportar" at bounding box center [1475, 291] width 124 height 30
click at [1350, 308] on div "Exportar Exportar PDF Exportar CSV" at bounding box center [909, 299] width 1254 height 46
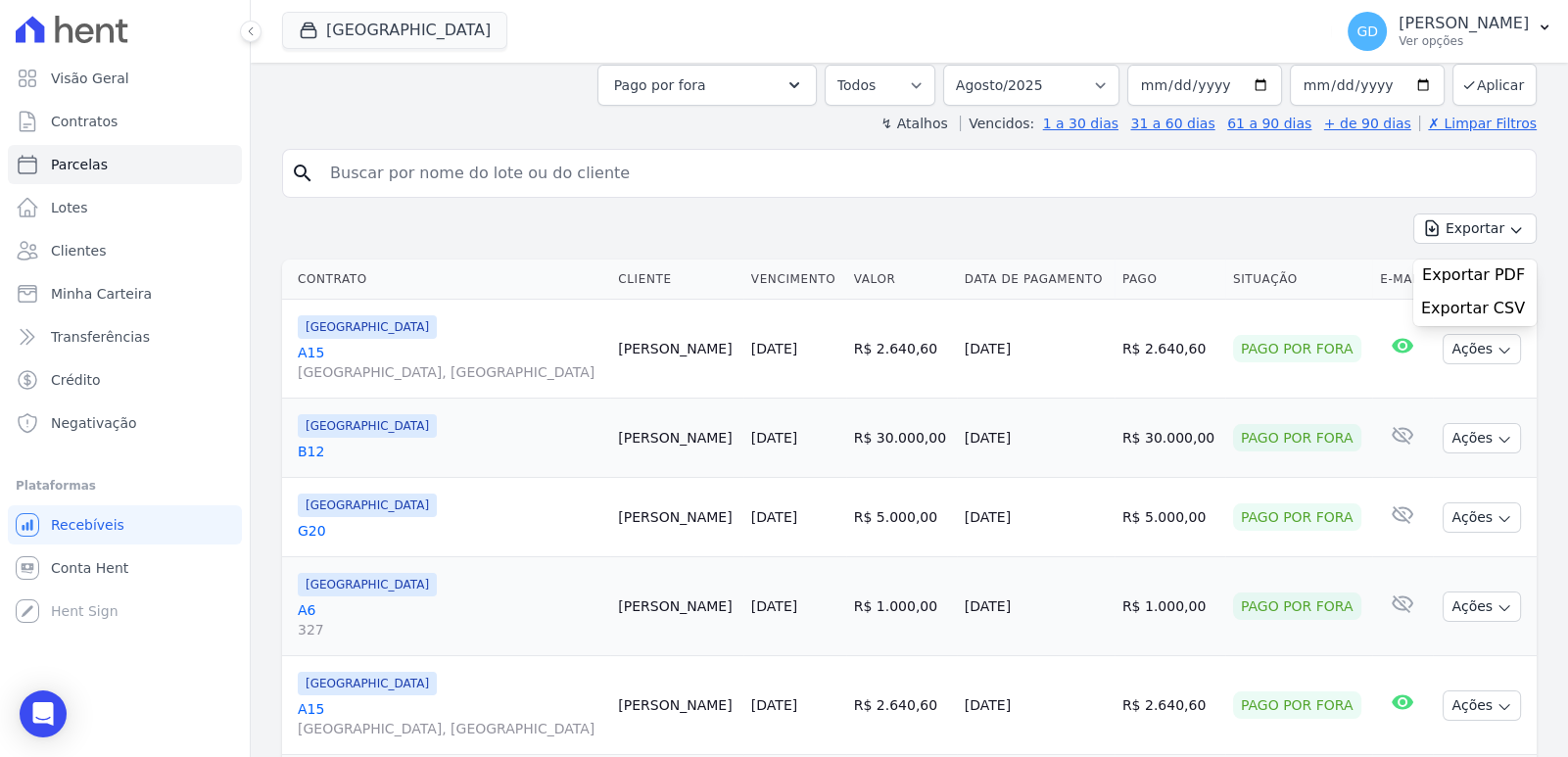
scroll to position [0, 0]
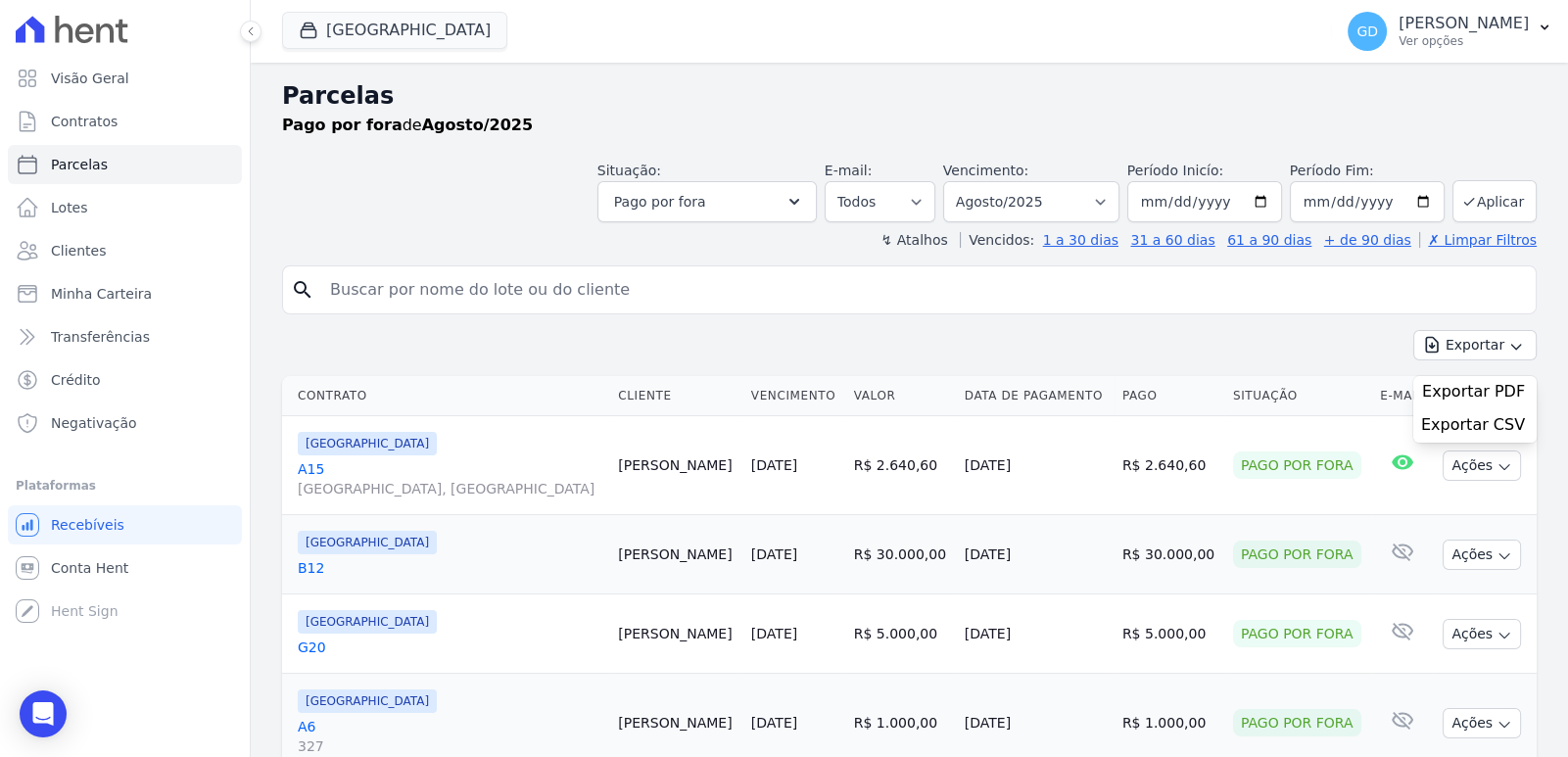
click at [1226, 364] on div "Exportar Exportar PDF Exportar CSV" at bounding box center [909, 354] width 1254 height 46
click at [1225, 416] on td "Pago por fora" at bounding box center [1298, 465] width 147 height 99
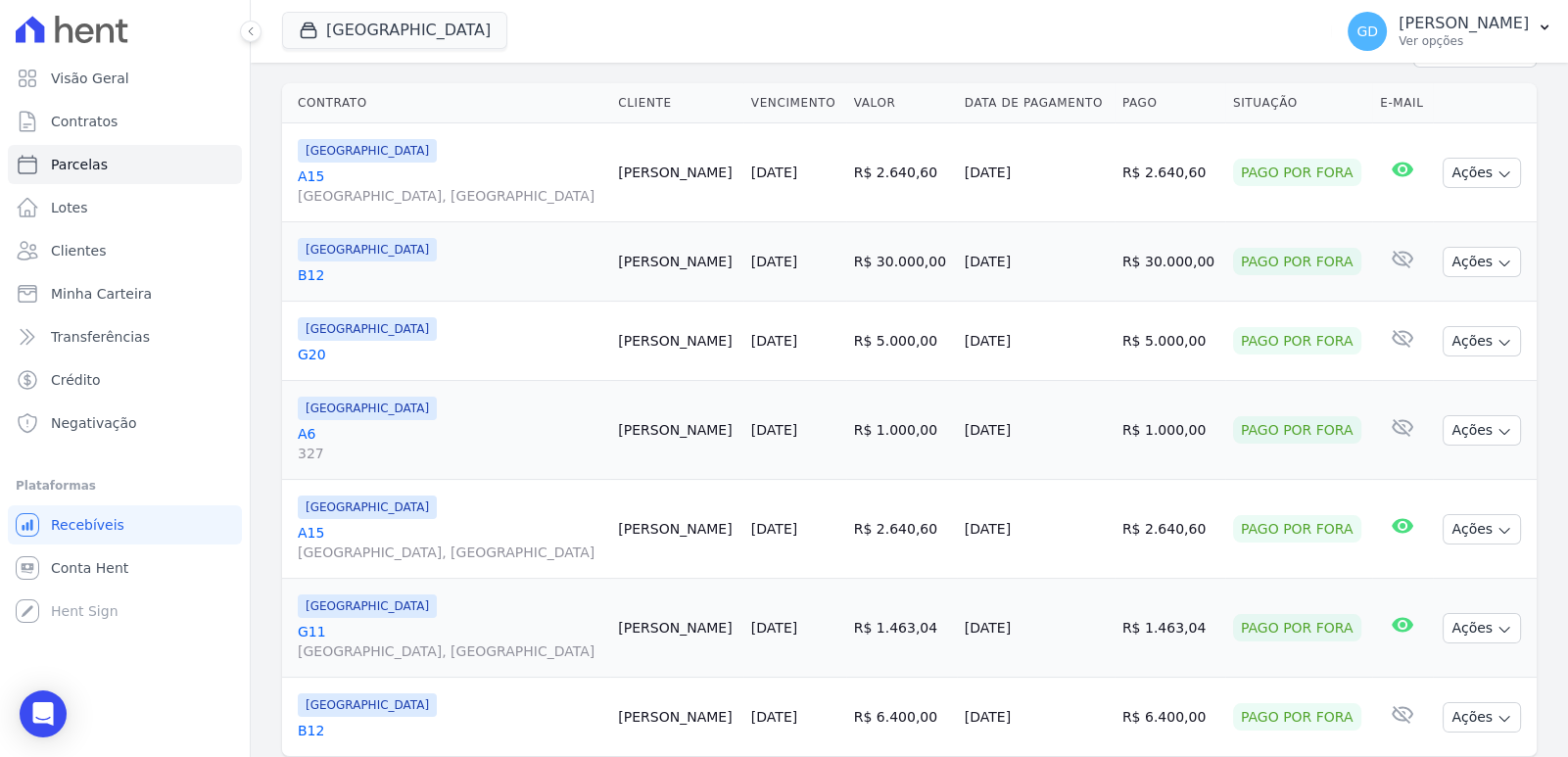
scroll to position [294, 0]
drag, startPoint x: 1035, startPoint y: 174, endPoint x: 893, endPoint y: 173, distance: 142.0
click at [892, 173] on tr "Parque das Palmeiras A15 Estrada Municipal do Mina, Jardim do Mina Sarah Silva …" at bounding box center [909, 172] width 1254 height 99
click at [1039, 188] on td "04/08/2025" at bounding box center [1036, 172] width 158 height 99
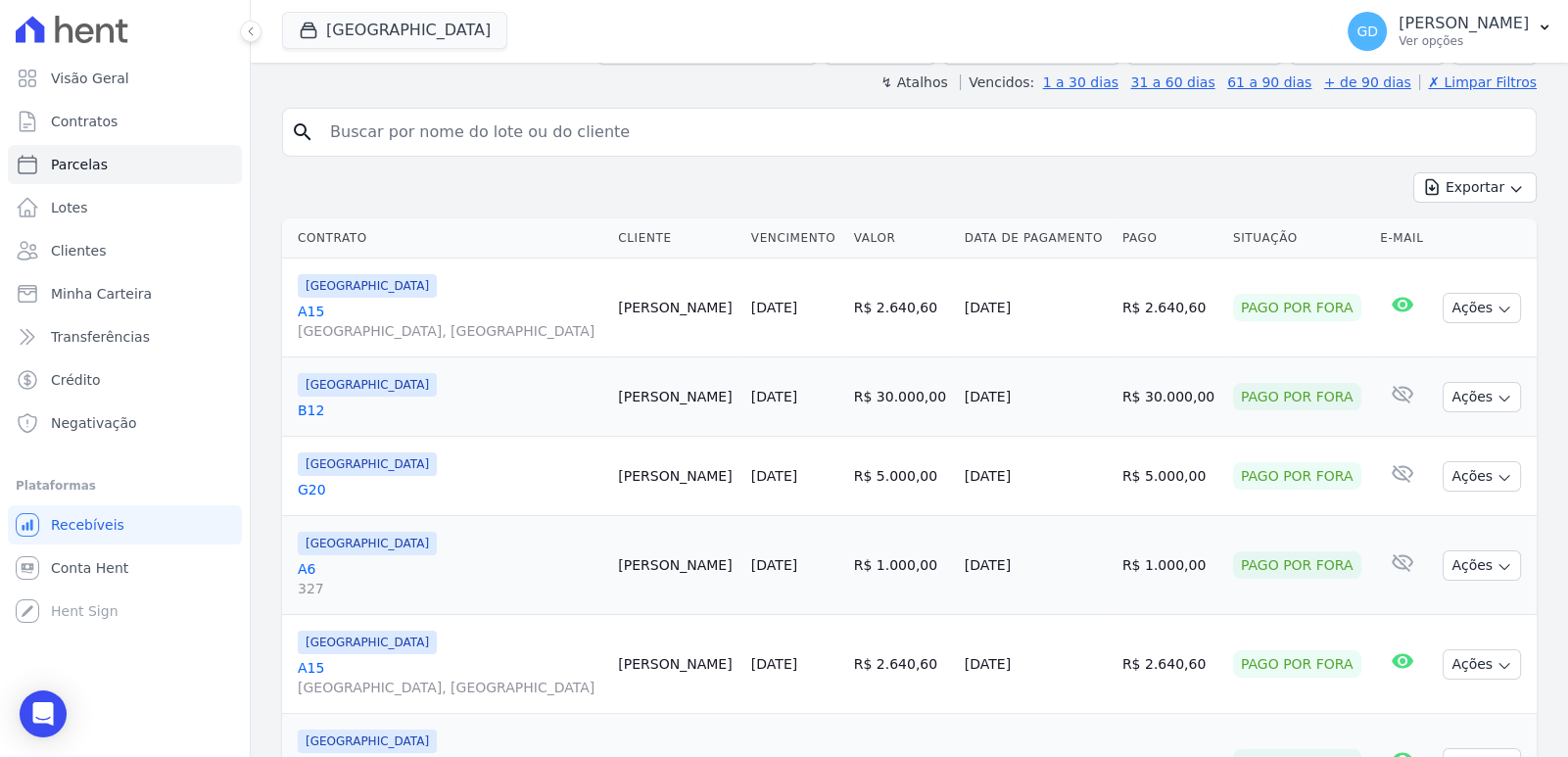
scroll to position [153, 0]
